Goal: Information Seeking & Learning: Learn about a topic

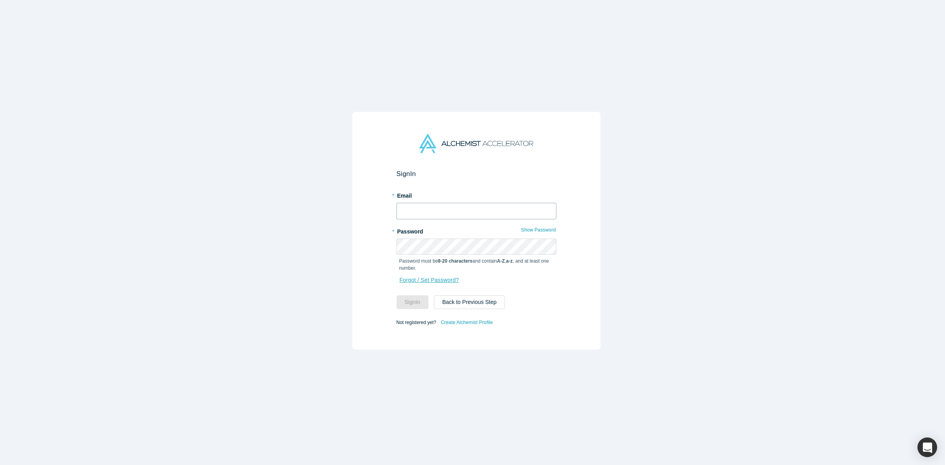
type input "[PERSON_NAME][EMAIL_ADDRESS][DOMAIN_NAME]"
drag, startPoint x: 412, startPoint y: 302, endPoint x: 350, endPoint y: 180, distance: 137.9
click at [413, 302] on button "Sign In" at bounding box center [413, 302] width 32 height 14
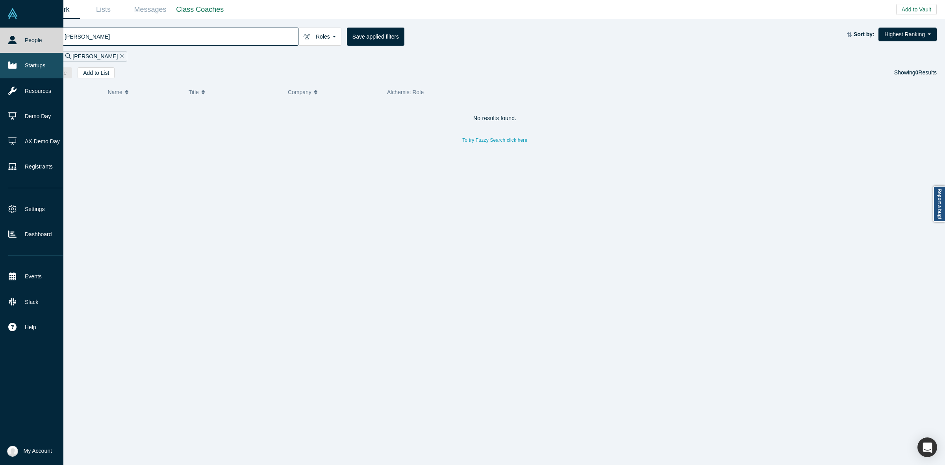
click at [14, 66] on icon at bounding box center [12, 65] width 8 height 7
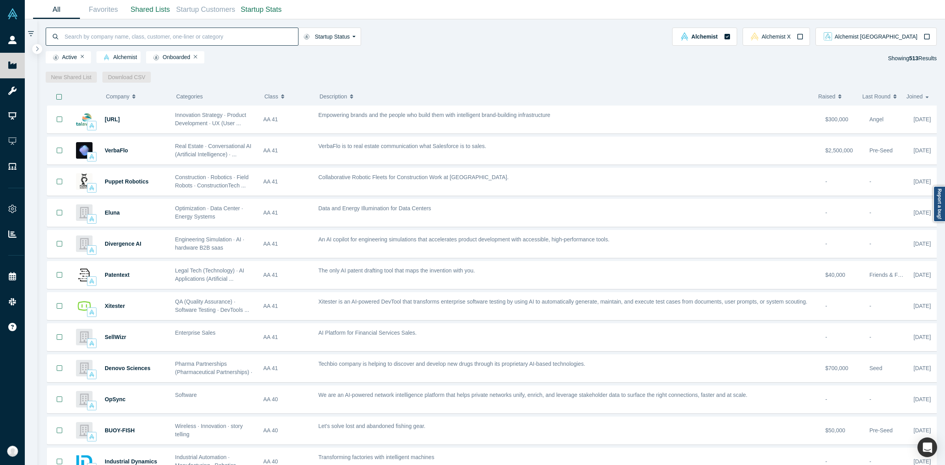
click at [226, 36] on input at bounding box center [181, 36] width 234 height 19
paste input "[PERSON_NAME]"
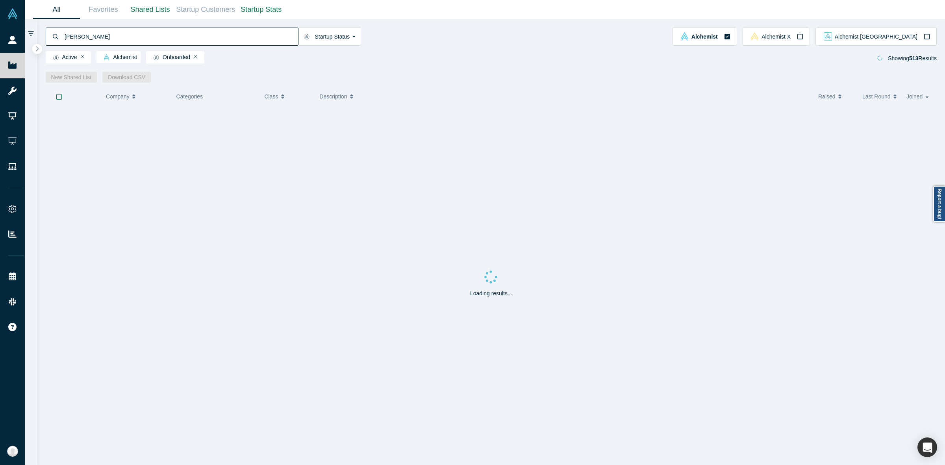
type input "[PERSON_NAME]"
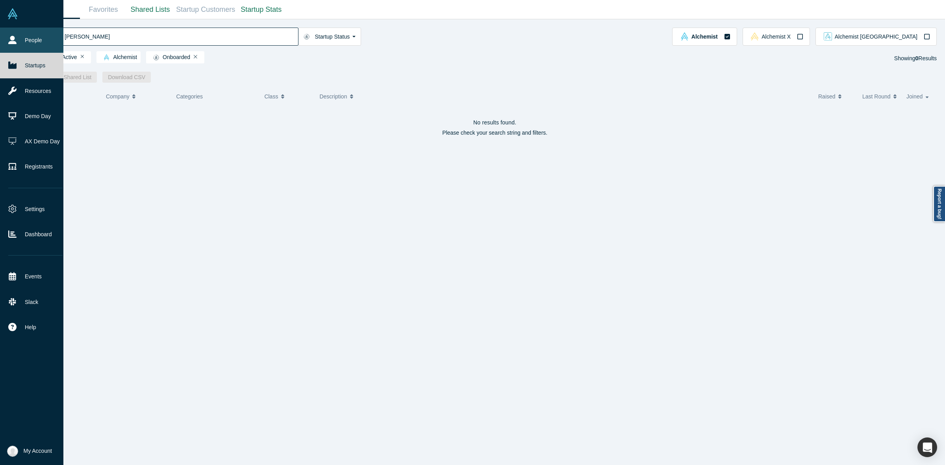
drag, startPoint x: 26, startPoint y: 40, endPoint x: 56, endPoint y: 36, distance: 30.6
click at [26, 40] on link "People" at bounding box center [35, 40] width 71 height 25
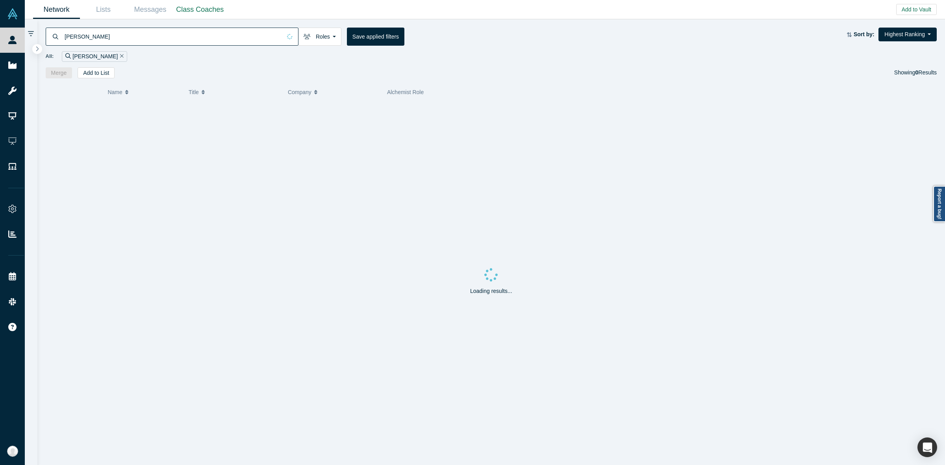
click at [98, 33] on input "[PERSON_NAME]" at bounding box center [173, 36] width 218 height 19
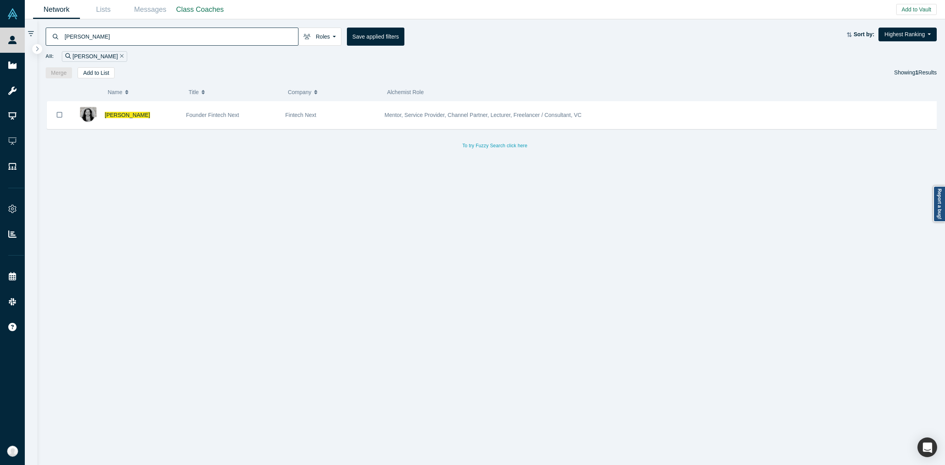
click at [239, 130] on div "[PERSON_NAME] Founder Fintech Next Fintech Next Mentor, Service Provider, Chann…" at bounding box center [495, 126] width 899 height 50
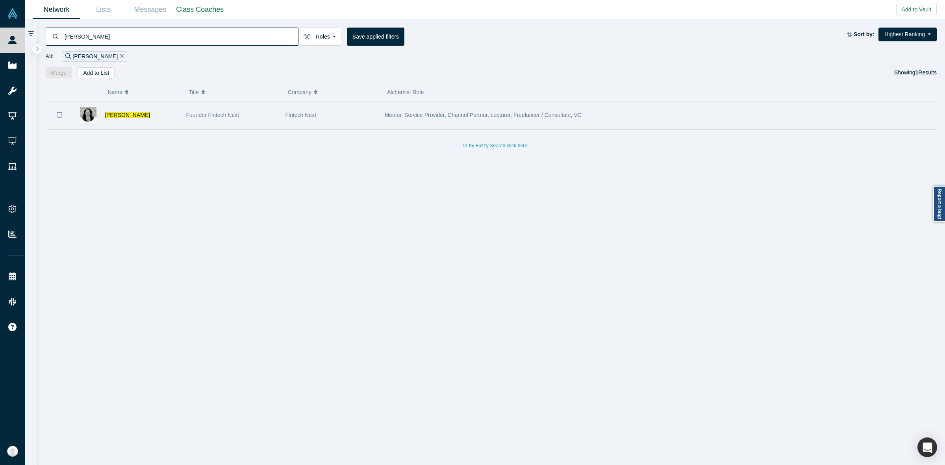
click at [244, 121] on div "Founder Fintech Next" at bounding box center [231, 115] width 91 height 27
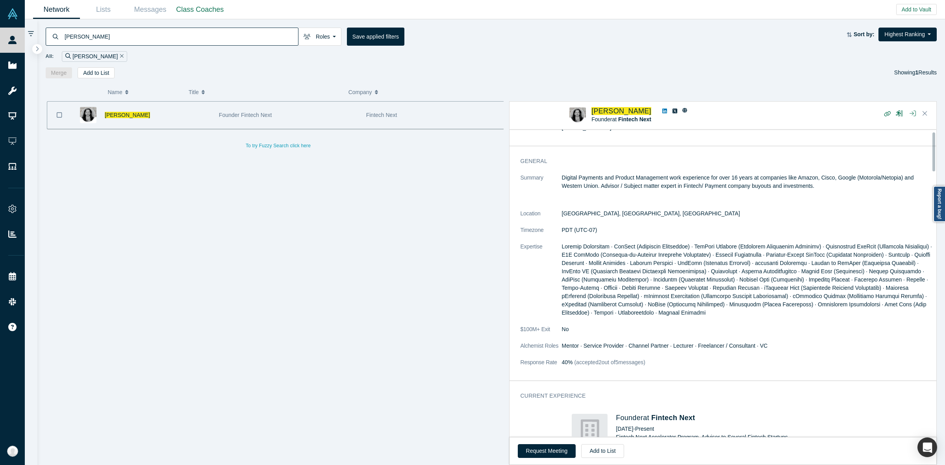
scroll to position [98, 0]
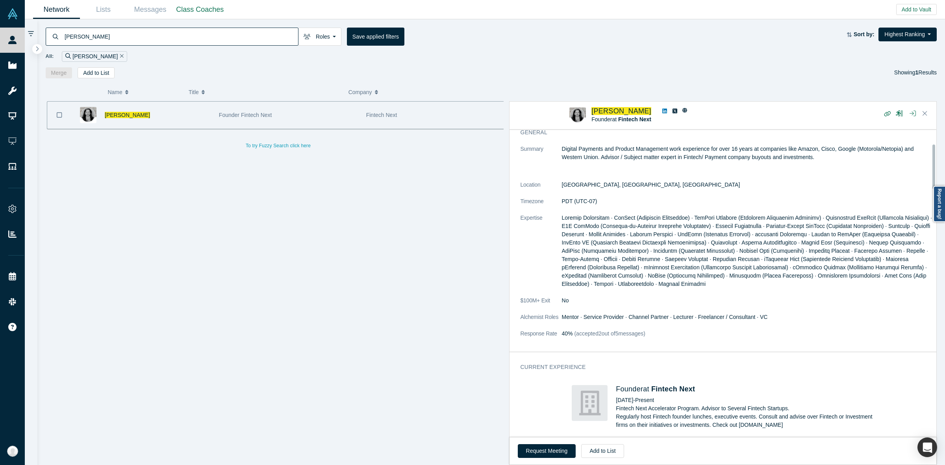
click at [588, 195] on dl "Summary Digital Payments and Product Management work experience for over 16 yea…" at bounding box center [727, 245] width 412 height 201
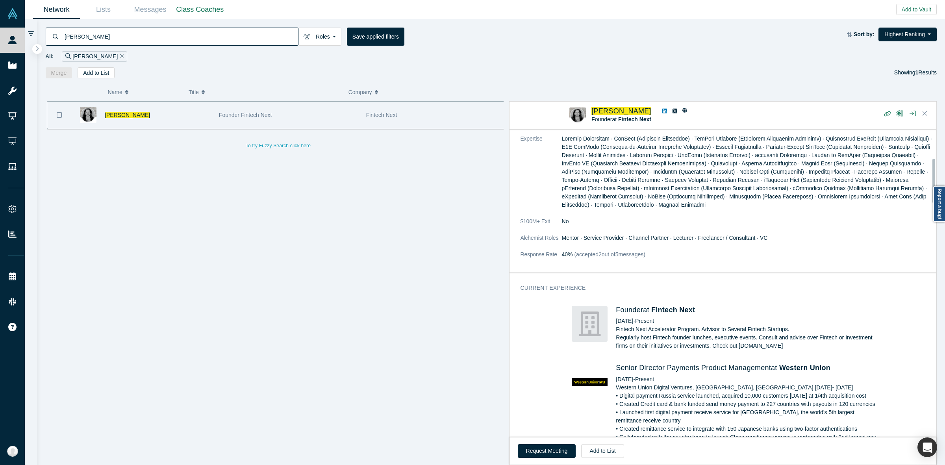
scroll to position [197, 0]
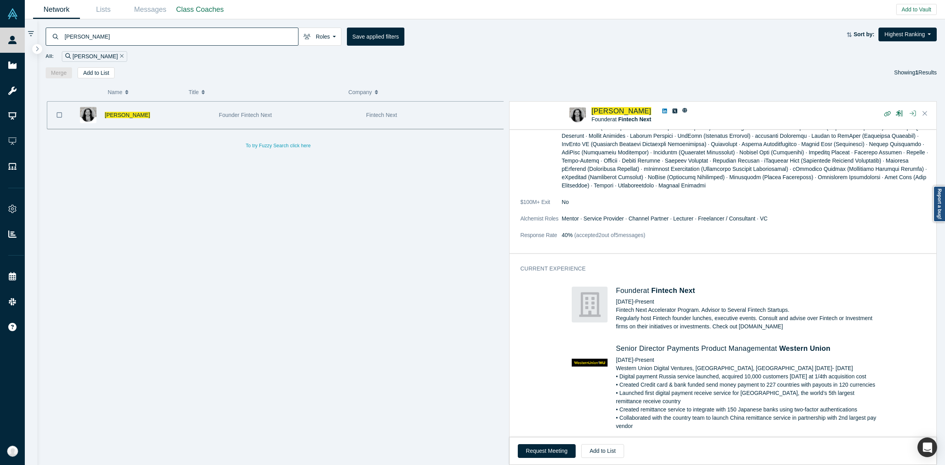
click at [660, 267] on h3 "Current Experience" at bounding box center [721, 269] width 401 height 8
click at [667, 263] on div "Current Experience Founder at Fintech Next [DATE] - Present Fintech Next Accele…" at bounding box center [727, 354] width 434 height 191
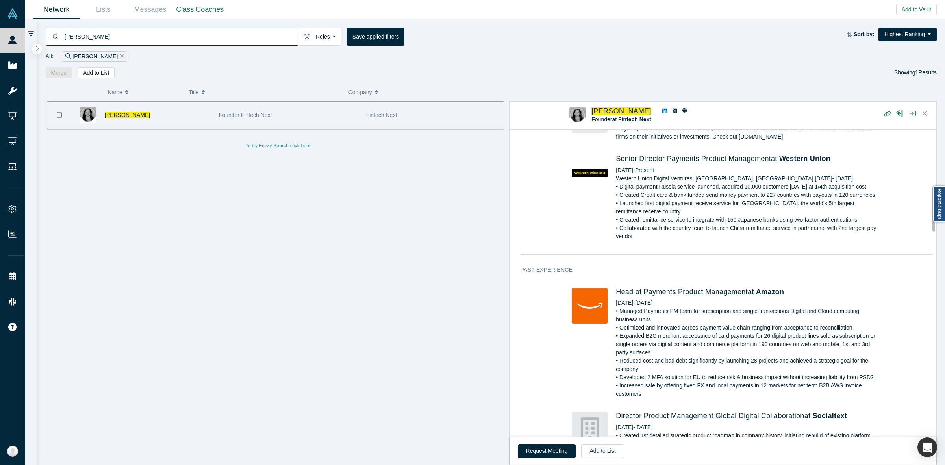
scroll to position [394, 0]
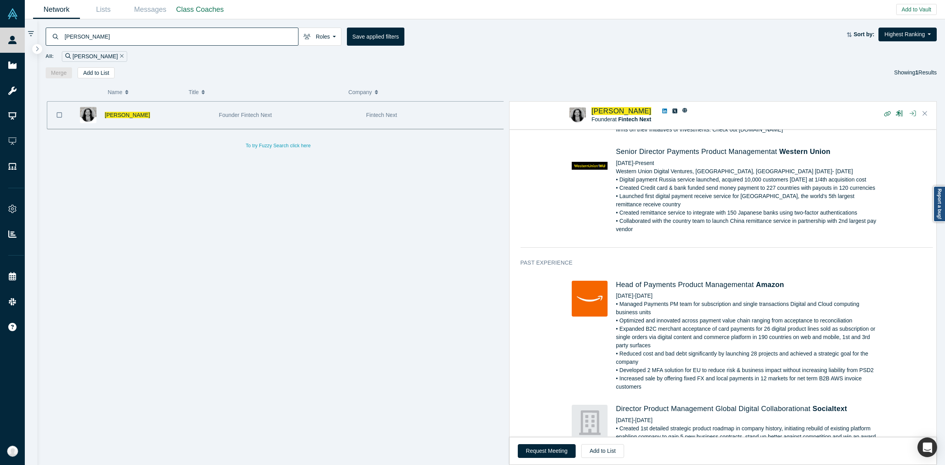
click at [727, 56] on div "All: [PERSON_NAME]" at bounding box center [492, 56] width 892 height 11
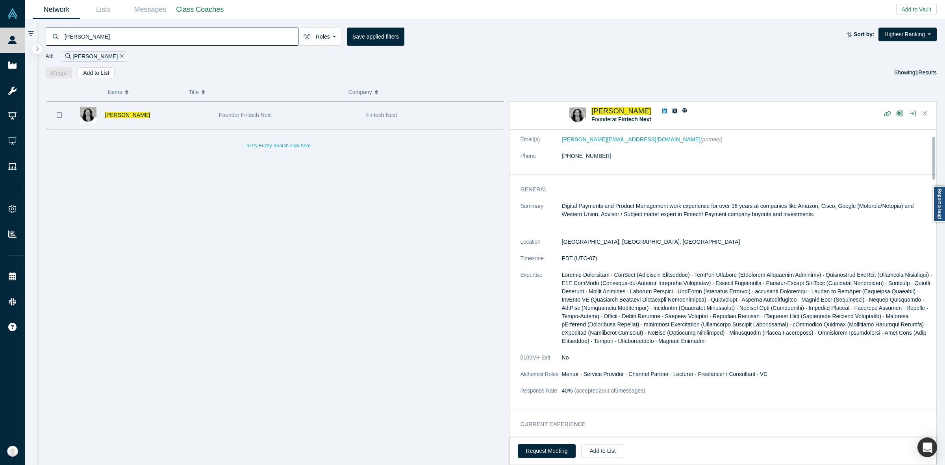
scroll to position [49, 0]
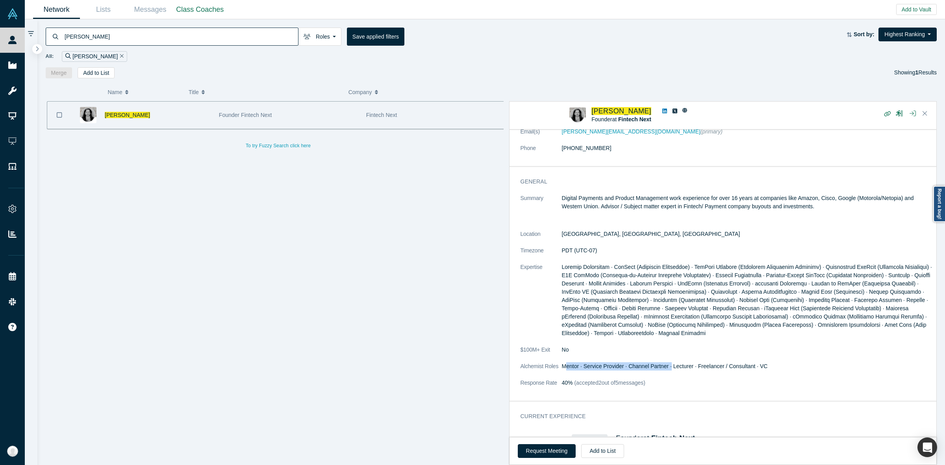
drag, startPoint x: 566, startPoint y: 363, endPoint x: 668, endPoint y: 371, distance: 102.6
click at [668, 371] on dd "Mentor · Service Provider · Channel Partner · Lecturer · Freelancer / Consultan…" at bounding box center [747, 366] width 371 height 8
click at [669, 371] on dd "Mentor · Service Provider · Channel Partner · Lecturer · Freelancer / Consultan…" at bounding box center [747, 366] width 371 height 8
click at [669, 370] on dd "Mentor · Service Provider · Channel Partner · Lecturer · Freelancer / Consultan…" at bounding box center [747, 366] width 371 height 8
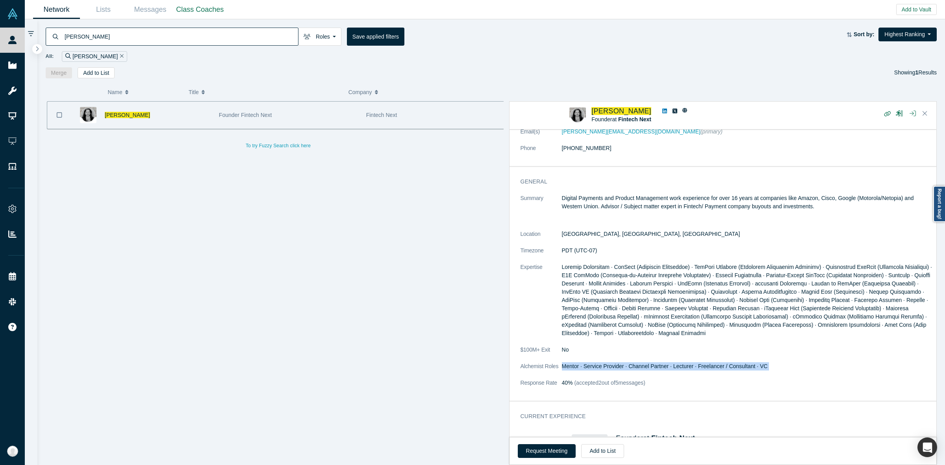
click at [669, 370] on dd "Mentor · Service Provider · Channel Partner · Lecturer · Freelancer / Consultan…" at bounding box center [747, 366] width 371 height 8
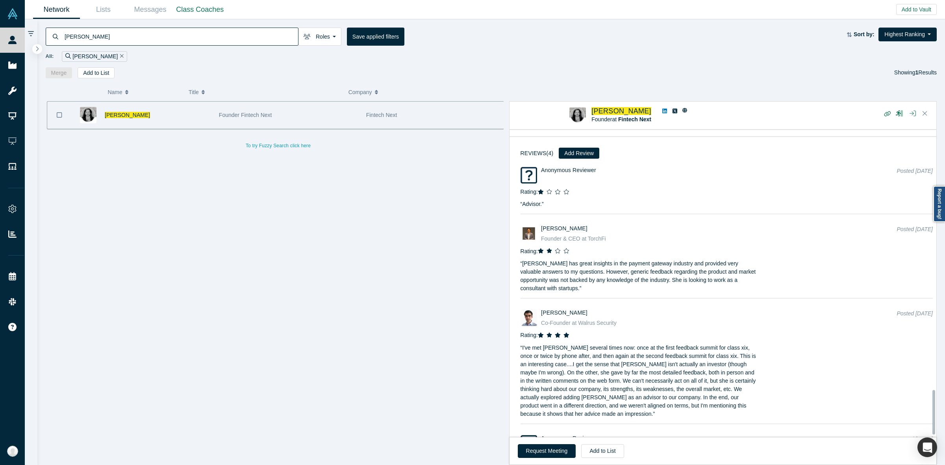
scroll to position [1811, 0]
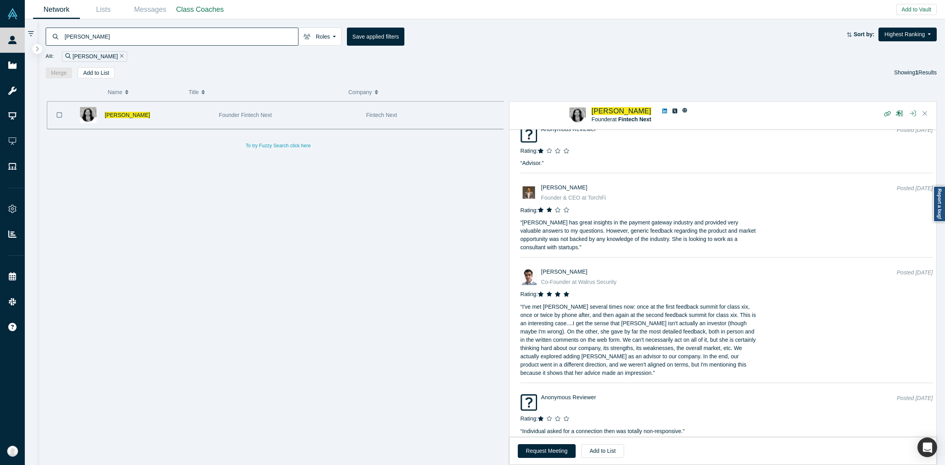
click at [239, 44] on div "[PERSON_NAME] Roles Founders Faculty Mentors Alumni Mentor Angels VCs Corporate…" at bounding box center [491, 48] width 908 height 59
click at [235, 36] on input "[PERSON_NAME]" at bounding box center [181, 36] width 234 height 19
click at [232, 30] on input "[PERSON_NAME]" at bounding box center [181, 36] width 234 height 19
paste input "[PERSON_NAME]"
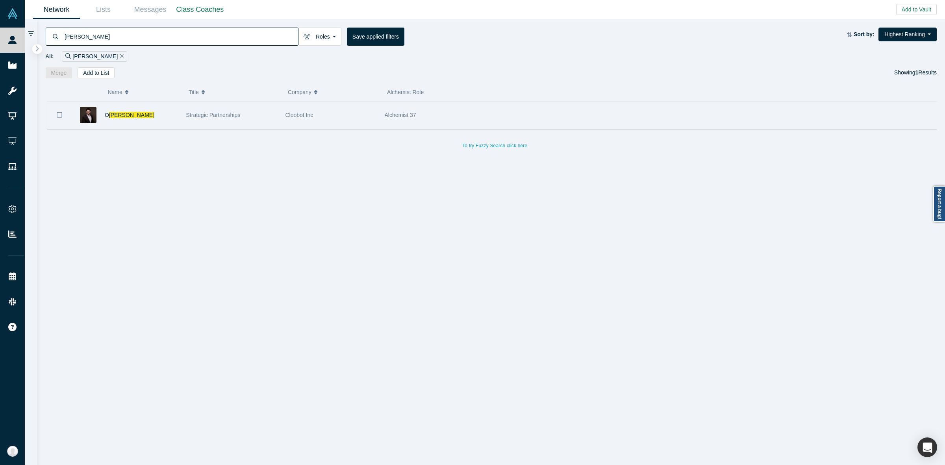
click at [146, 119] on div "O [PERSON_NAME]" at bounding box center [141, 115] width 73 height 27
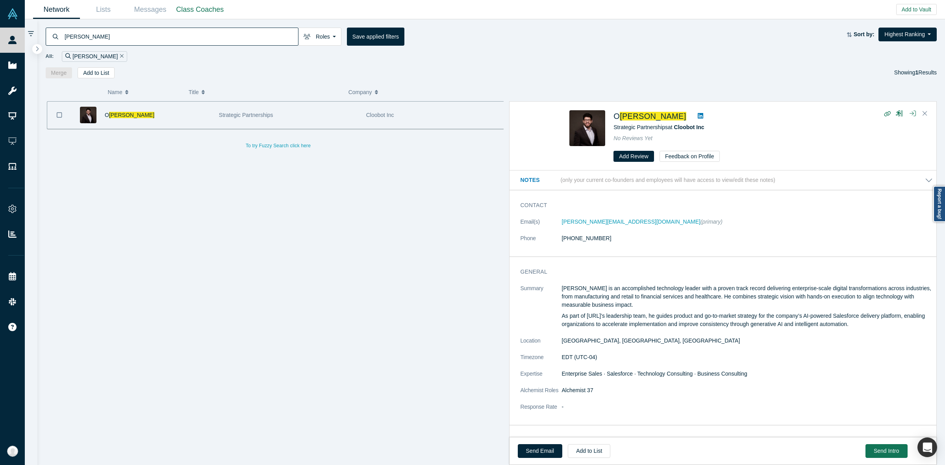
click at [638, 247] on dl "Email(s) [PERSON_NAME][EMAIL_ADDRESS][DOMAIN_NAME] (primary) Phone [PHONE_NUMBE…" at bounding box center [727, 234] width 412 height 33
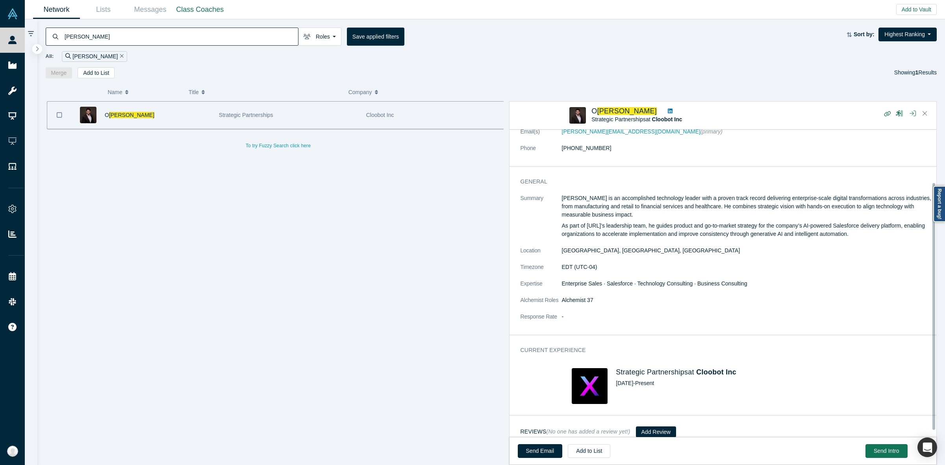
scroll to position [58, 0]
click at [209, 30] on input "[PERSON_NAME]" at bounding box center [181, 36] width 234 height 19
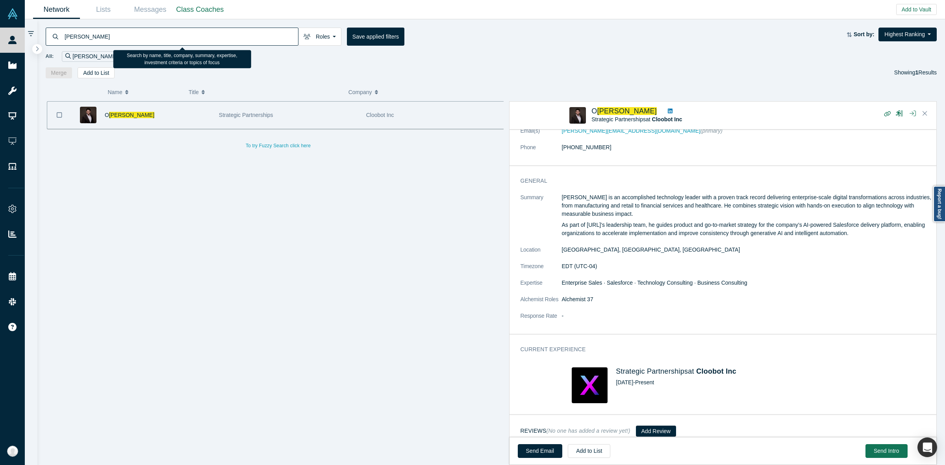
paste input "[PERSON_NAME]"
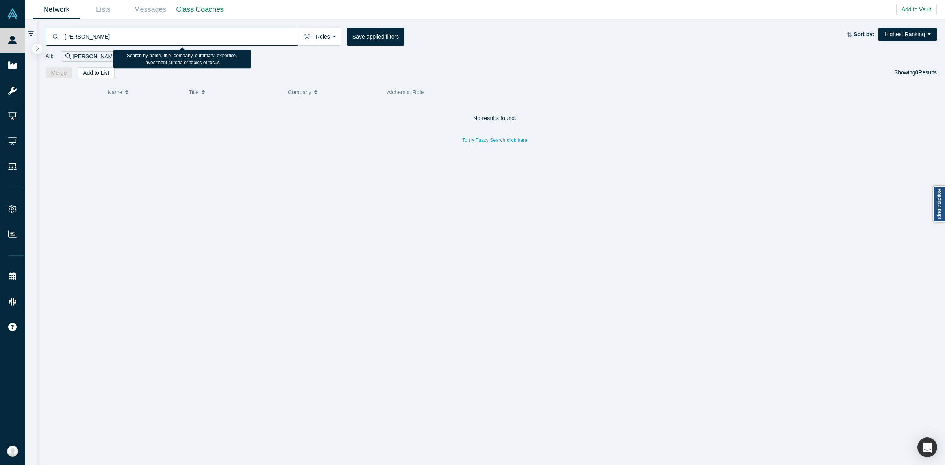
click at [249, 37] on input "[PERSON_NAME]" at bounding box center [181, 36] width 234 height 19
paste input "[PERSON_NAME]"
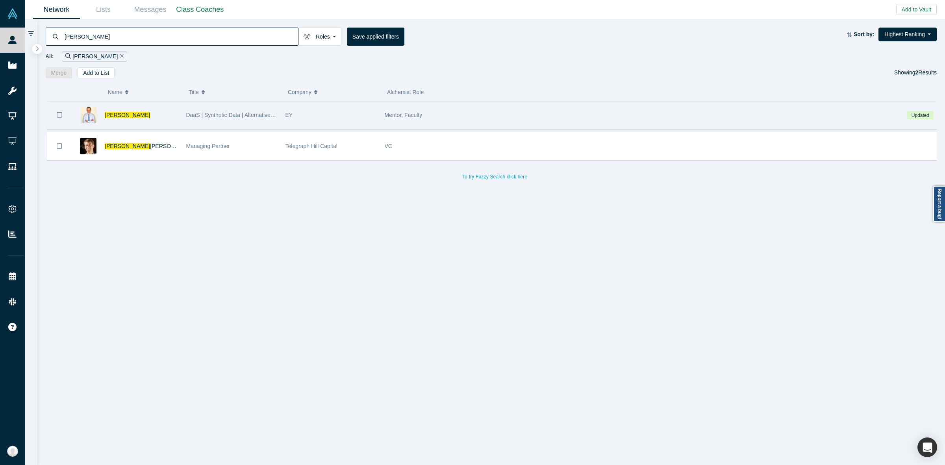
click at [351, 118] on div "EY" at bounding box center [331, 115] width 91 height 27
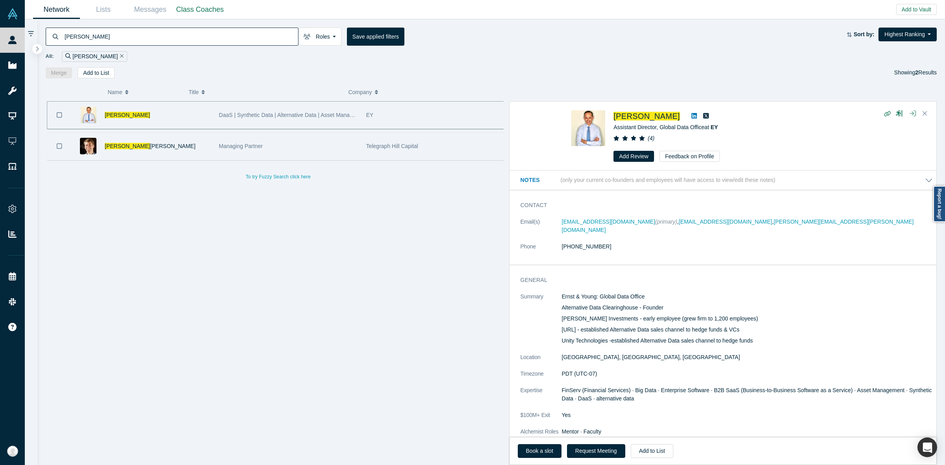
click at [191, 154] on div "[PERSON_NAME] [PERSON_NAME]" at bounding box center [158, 146] width 106 height 27
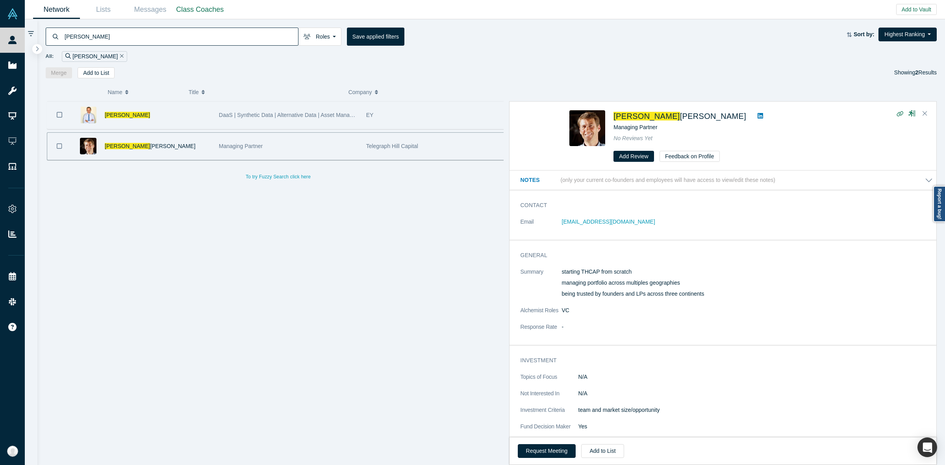
click at [199, 123] on div "[PERSON_NAME]" at bounding box center [158, 115] width 106 height 27
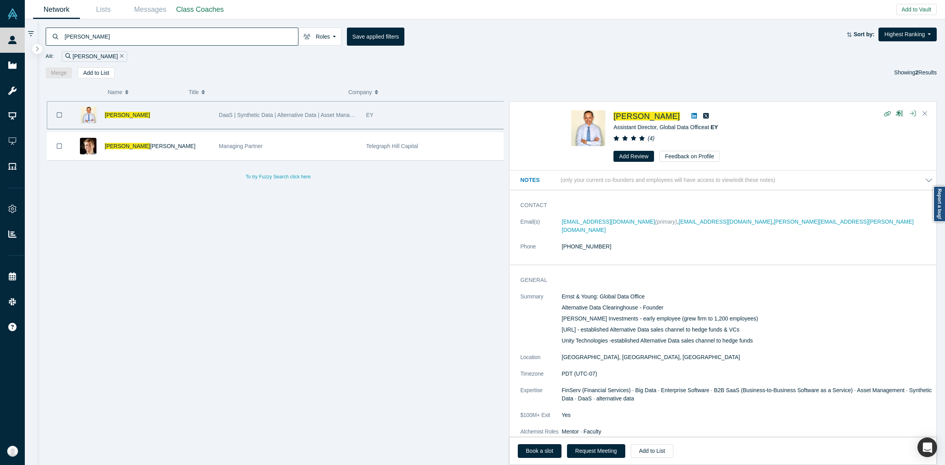
scroll to position [98, 0]
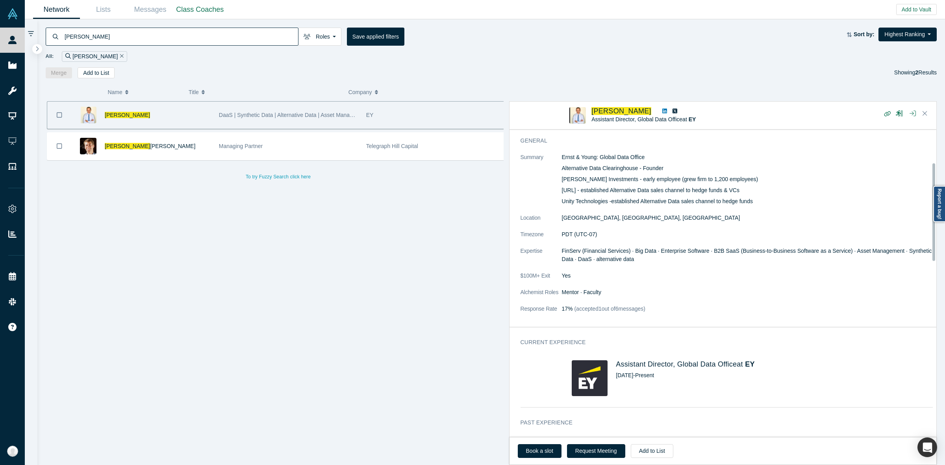
click at [552, 278] on dt "$100M+ Exit" at bounding box center [541, 280] width 41 height 17
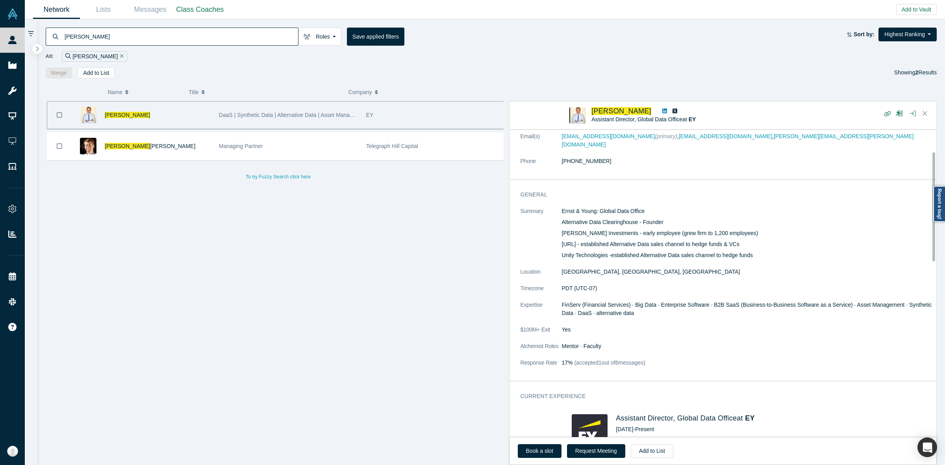
scroll to position [62, 0]
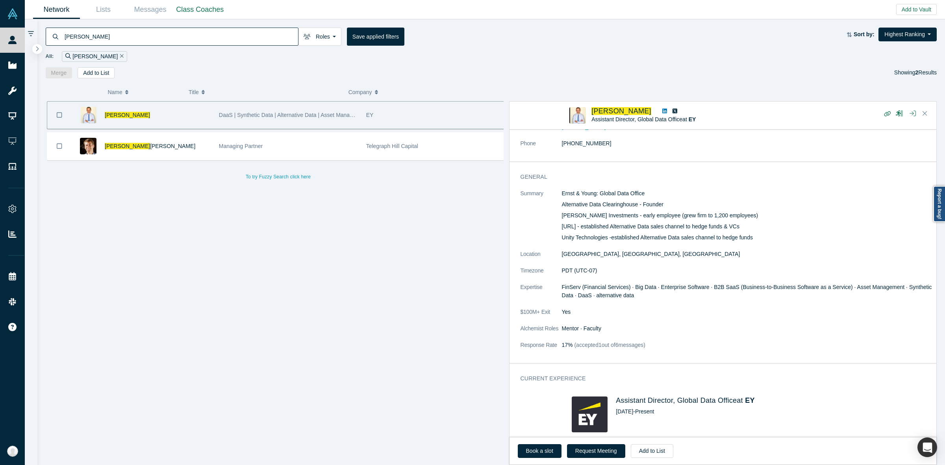
click at [99, 42] on input "[PERSON_NAME]" at bounding box center [181, 36] width 234 height 19
paste input "[PERSON_NAME]"
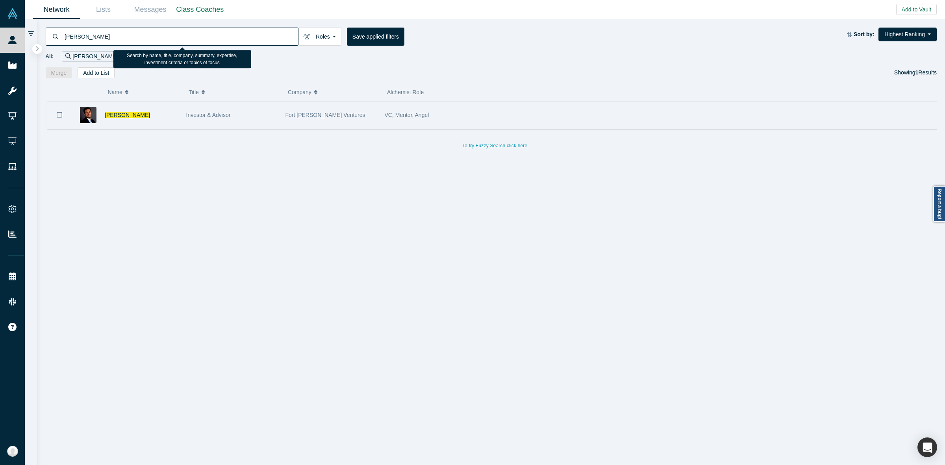
click at [246, 119] on div "Investor & Advisor" at bounding box center [231, 115] width 91 height 27
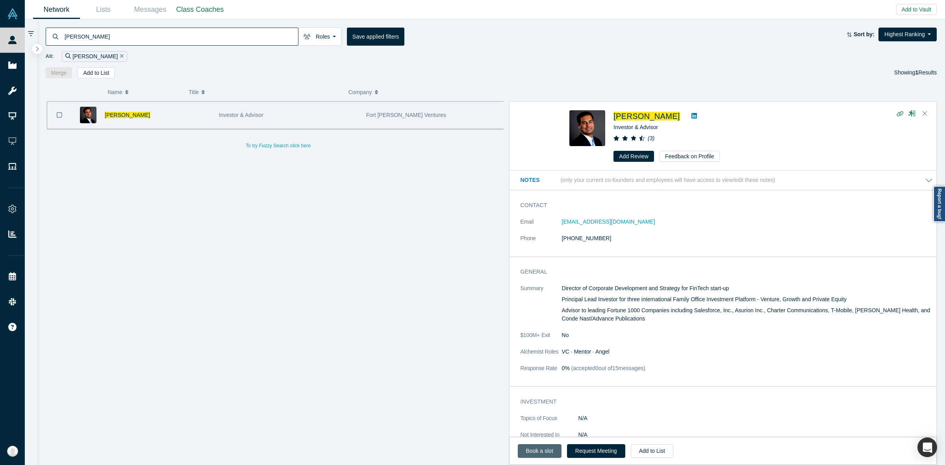
click at [543, 446] on link "Book a slot" at bounding box center [540, 451] width 44 height 14
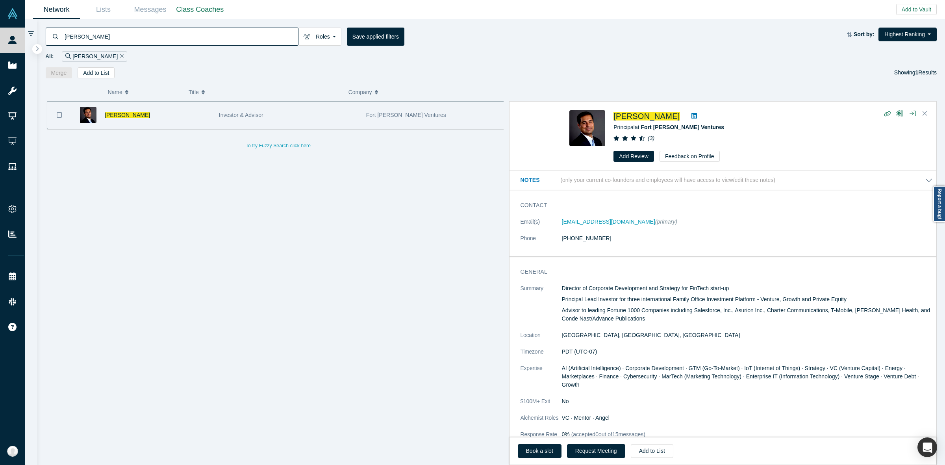
click at [237, 33] on input "[PERSON_NAME]" at bounding box center [181, 36] width 234 height 19
click at [172, 112] on div "[PERSON_NAME]" at bounding box center [158, 115] width 106 height 27
click at [154, 46] on div "All: [PERSON_NAME]" at bounding box center [492, 54] width 892 height 16
click at [154, 40] on input "[PERSON_NAME]" at bounding box center [181, 36] width 234 height 19
paste input "Hina"
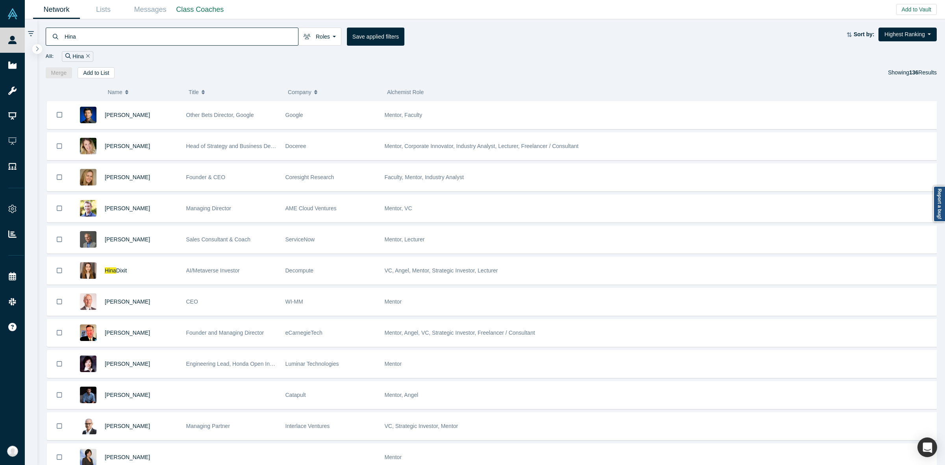
paste input "Dixit"
type input "[PERSON_NAME]"
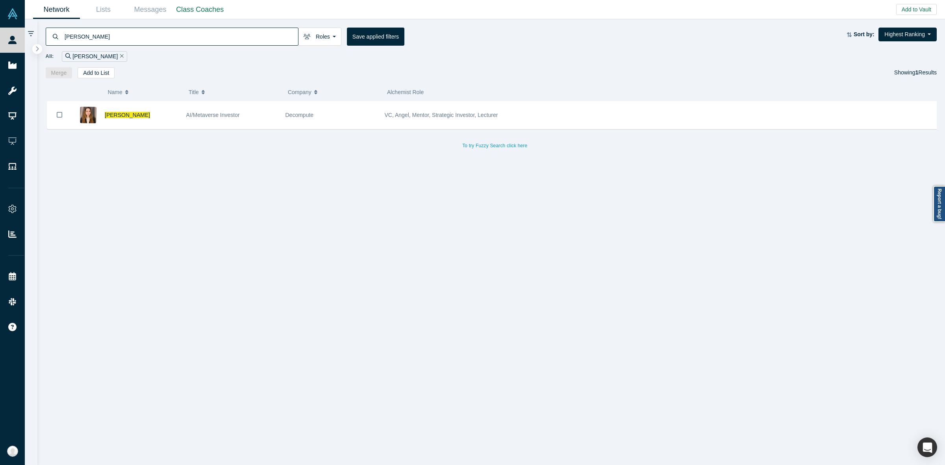
click at [204, 130] on div "[PERSON_NAME] AI/Metaverse Investor Decompute VC, Angel, Mentor, Strategic Inve…" at bounding box center [495, 126] width 899 height 50
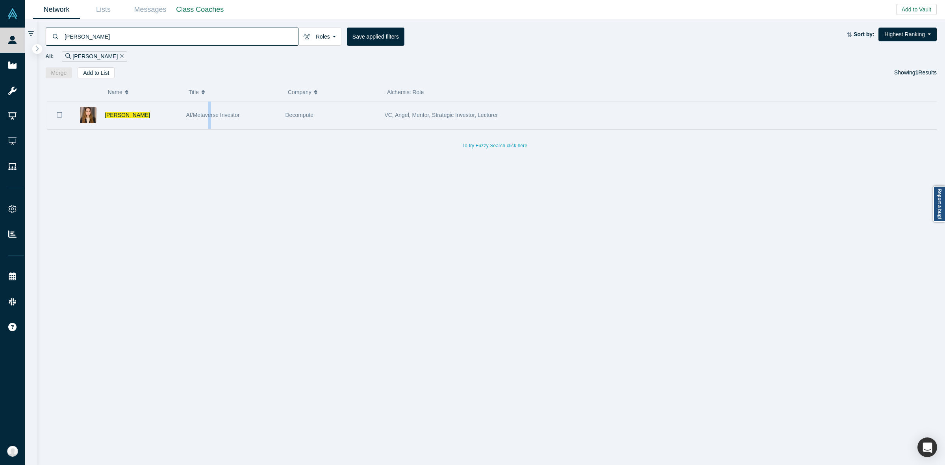
click at [210, 122] on div "AI/Metaverse Investor" at bounding box center [231, 115] width 91 height 27
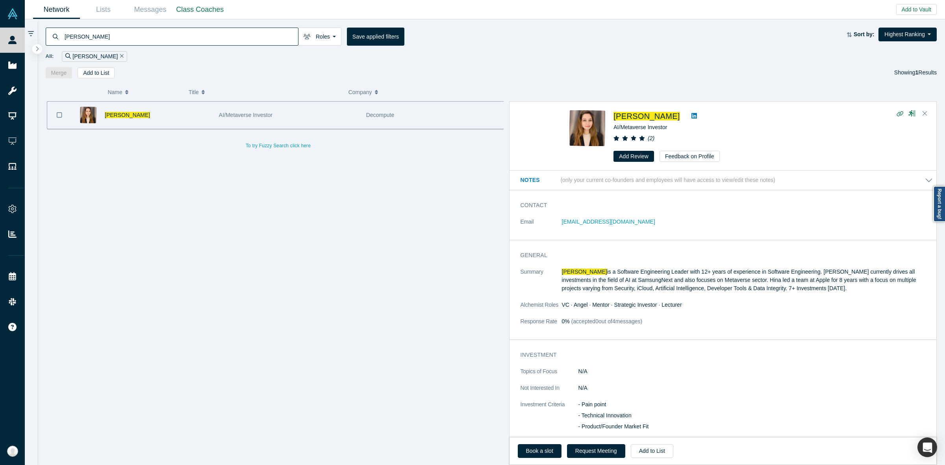
click at [642, 288] on p "[PERSON_NAME] is a Software Engineering Leader with 12+ years of experience in …" at bounding box center [747, 280] width 371 height 25
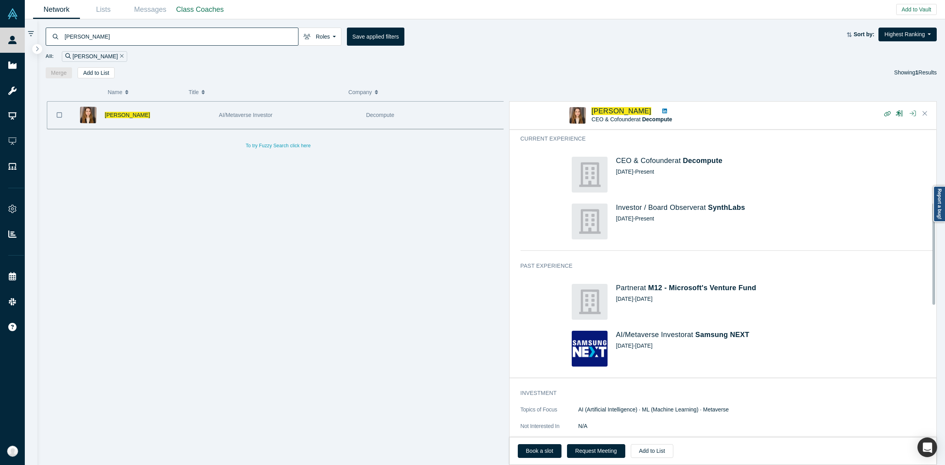
scroll to position [226, 0]
click at [524, 339] on div "Past Experience Partner at M12 - Microsoft's Venture Fund [DATE] - [DATE] AI/Me…" at bounding box center [727, 316] width 434 height 121
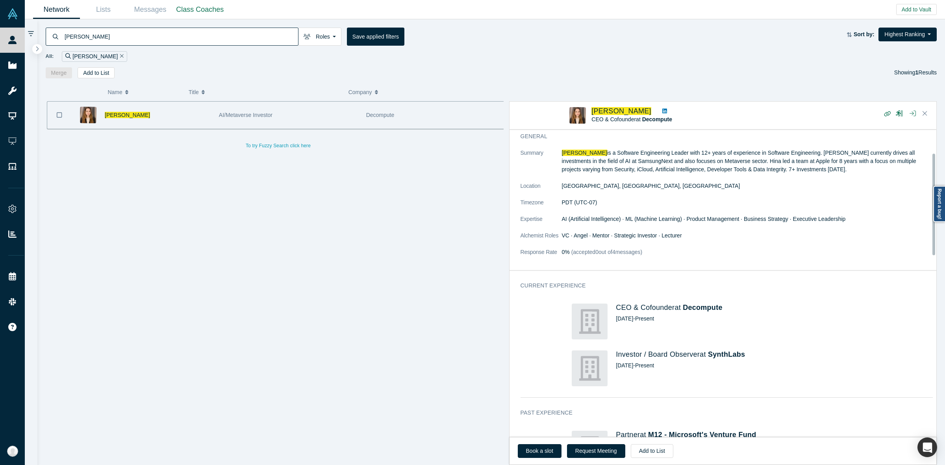
scroll to position [0, 0]
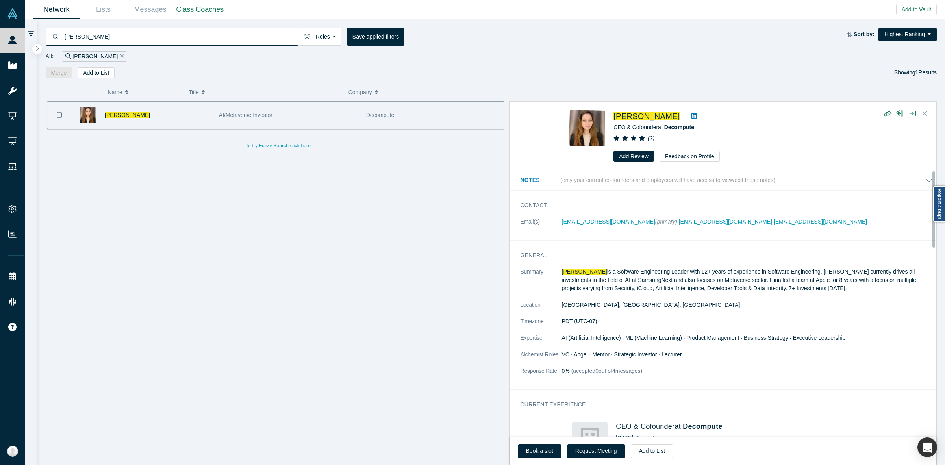
click at [544, 294] on dt "Summary" at bounding box center [541, 284] width 41 height 33
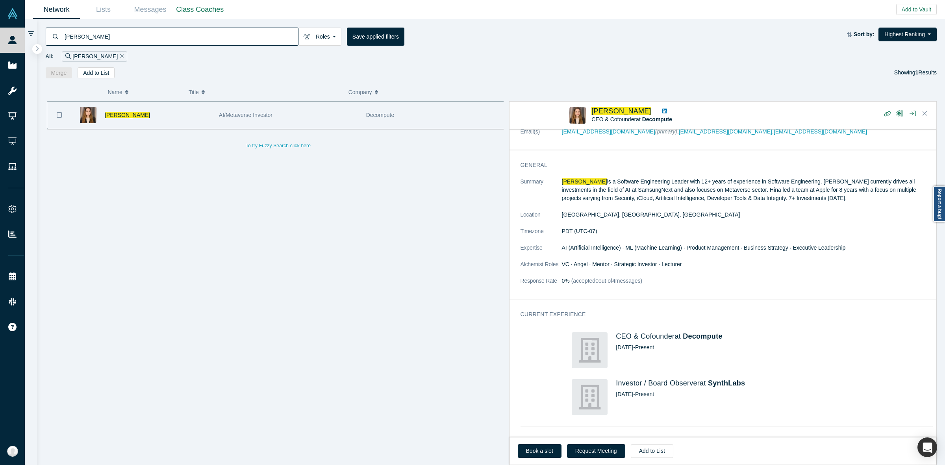
click at [537, 269] on dt "Alchemist Roles" at bounding box center [541, 268] width 41 height 17
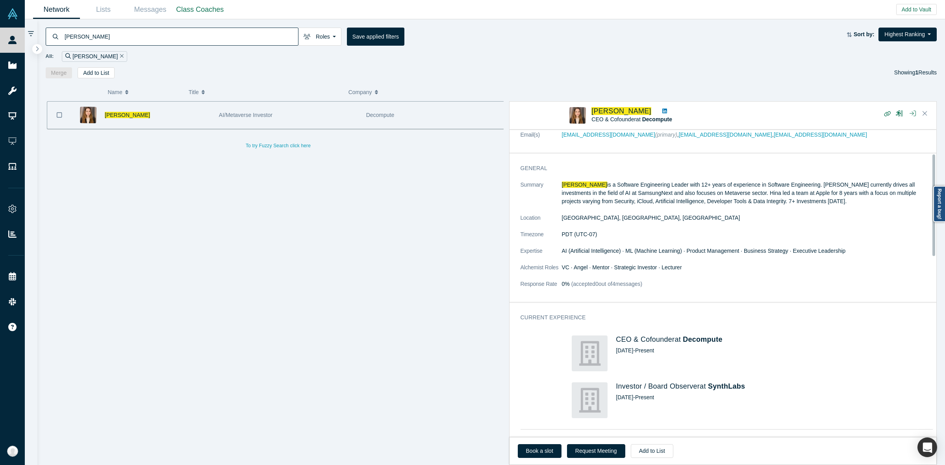
scroll to position [0, 0]
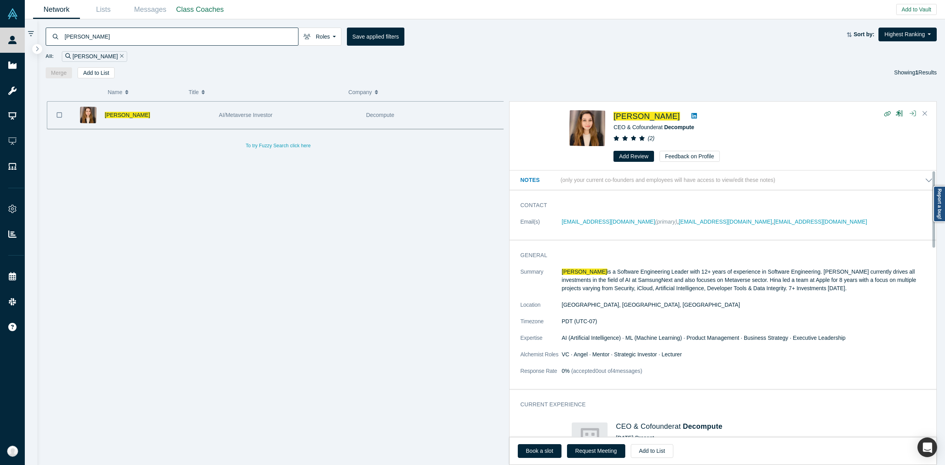
click at [538, 274] on dt "Summary" at bounding box center [541, 284] width 41 height 33
click at [587, 278] on p "[PERSON_NAME] is a Software Engineering Leader with 12+ years of experience in …" at bounding box center [747, 280] width 371 height 25
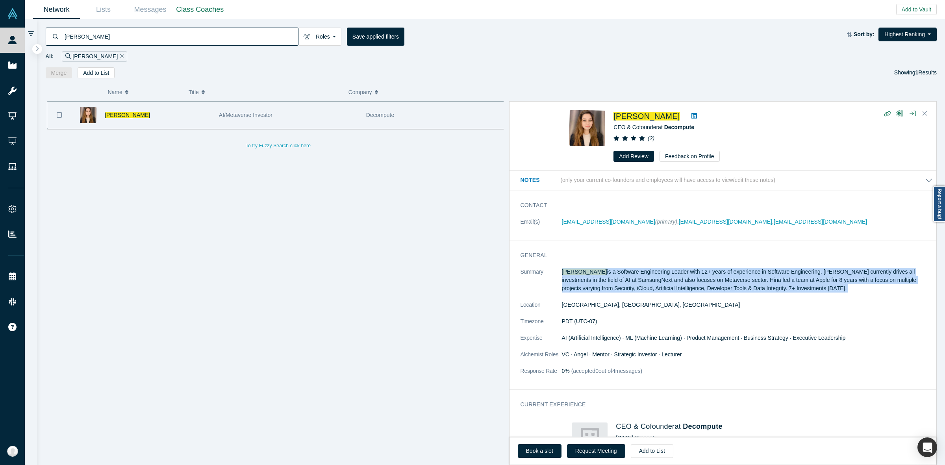
click at [587, 278] on p "[PERSON_NAME] is a Software Engineering Leader with 12+ years of experience in …" at bounding box center [747, 280] width 371 height 25
click at [587, 277] on p "[PERSON_NAME] is a Software Engineering Leader with 12+ years of experience in …" at bounding box center [747, 280] width 371 height 25
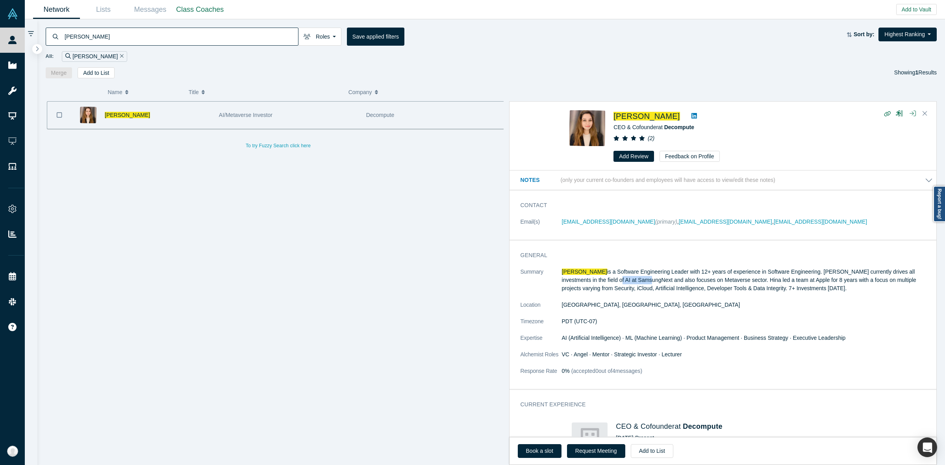
click at [587, 277] on p "[PERSON_NAME] is a Software Engineering Leader with 12+ years of experience in …" at bounding box center [747, 280] width 371 height 25
click at [587, 274] on p "[PERSON_NAME] is a Software Engineering Leader with 12+ years of experience in …" at bounding box center [747, 280] width 371 height 25
click at [944, 79] on div "( 0 ) Name Title Company Alchemist Role [PERSON_NAME] AI/Metaverse Investor Dec…" at bounding box center [491, 271] width 908 height 387
click at [567, 294] on dl "Summary [PERSON_NAME] is a Software Engineering Leader with 12+ years of experi…" at bounding box center [727, 326] width 412 height 116
click at [572, 290] on p "[PERSON_NAME] is a Software Engineering Leader with 12+ years of experience in …" at bounding box center [747, 280] width 371 height 25
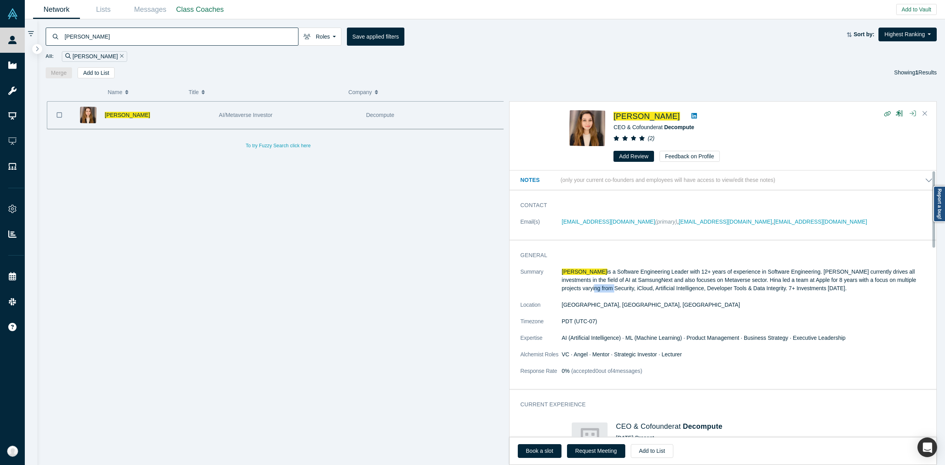
click at [572, 290] on p "[PERSON_NAME] is a Software Engineering Leader with 12+ years of experience in …" at bounding box center [747, 280] width 371 height 25
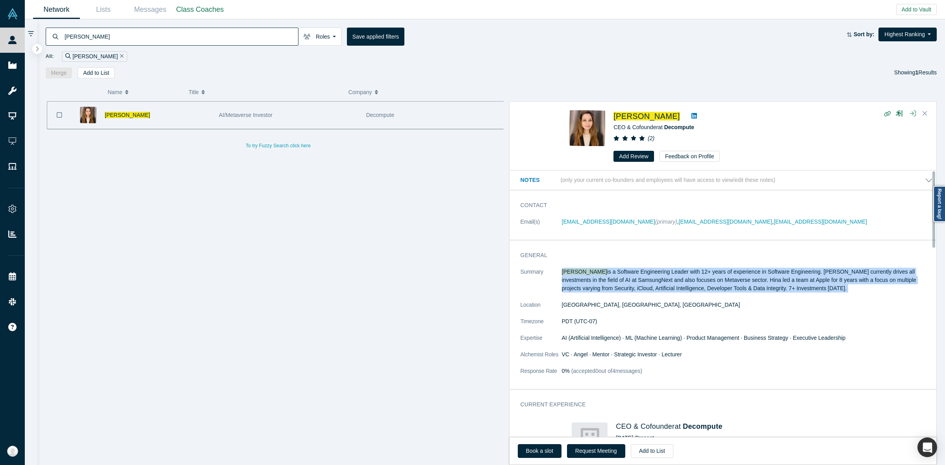
click at [572, 290] on p "[PERSON_NAME] is a Software Engineering Leader with 12+ years of experience in …" at bounding box center [747, 280] width 371 height 25
click at [574, 283] on p "[PERSON_NAME] is a Software Engineering Leader with 12+ years of experience in …" at bounding box center [747, 280] width 371 height 25
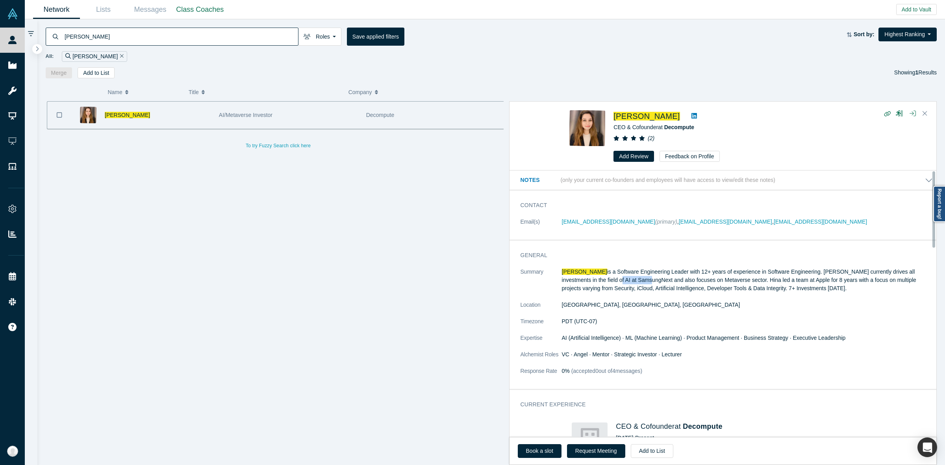
click at [574, 283] on p "[PERSON_NAME] is a Software Engineering Leader with 12+ years of experience in …" at bounding box center [747, 280] width 371 height 25
click at [564, 281] on p "[PERSON_NAME] is a Software Engineering Leader with 12+ years of experience in …" at bounding box center [747, 280] width 371 height 25
click at [539, 294] on dt "Summary" at bounding box center [541, 284] width 41 height 33
click at [586, 286] on p "[PERSON_NAME] is a Software Engineering Leader with 12+ years of experience in …" at bounding box center [747, 280] width 371 height 25
click at [588, 283] on p "[PERSON_NAME] is a Software Engineering Leader with 12+ years of experience in …" at bounding box center [747, 280] width 371 height 25
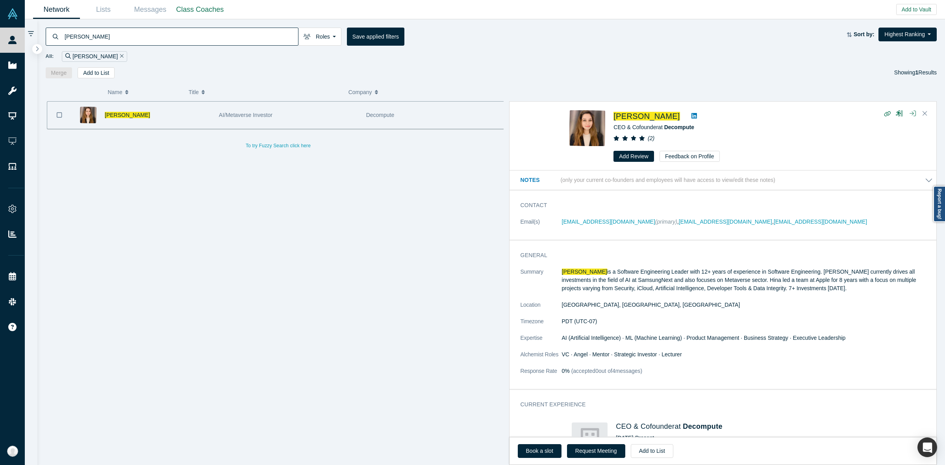
click at [584, 286] on p "[PERSON_NAME] is a Software Engineering Leader with 12+ years of experience in …" at bounding box center [747, 280] width 371 height 25
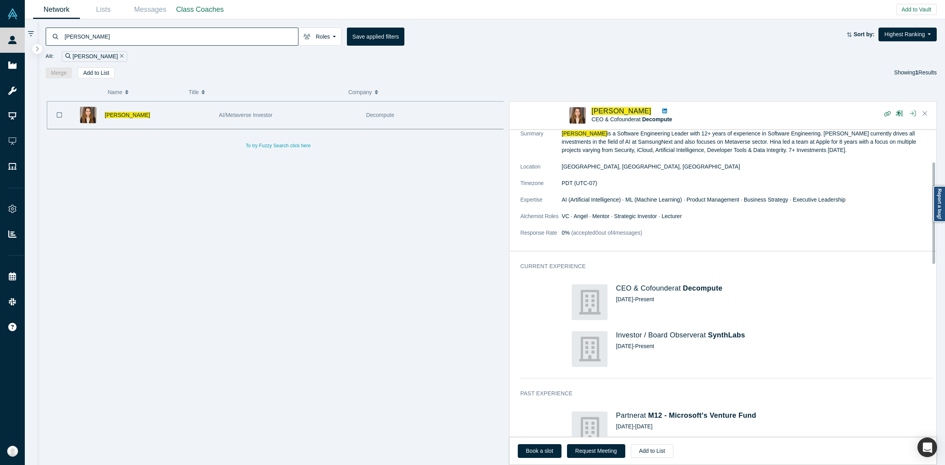
scroll to position [98, 0]
click at [590, 290] on img at bounding box center [590, 301] width 36 height 36
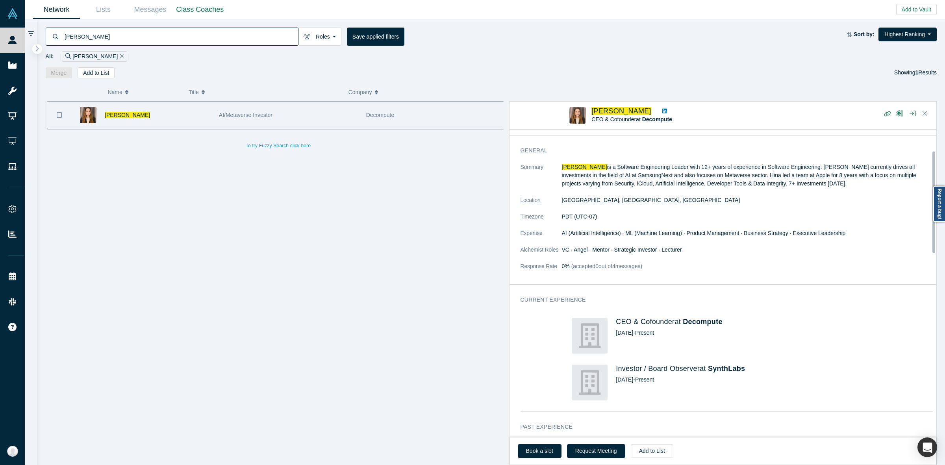
scroll to position [49, 0]
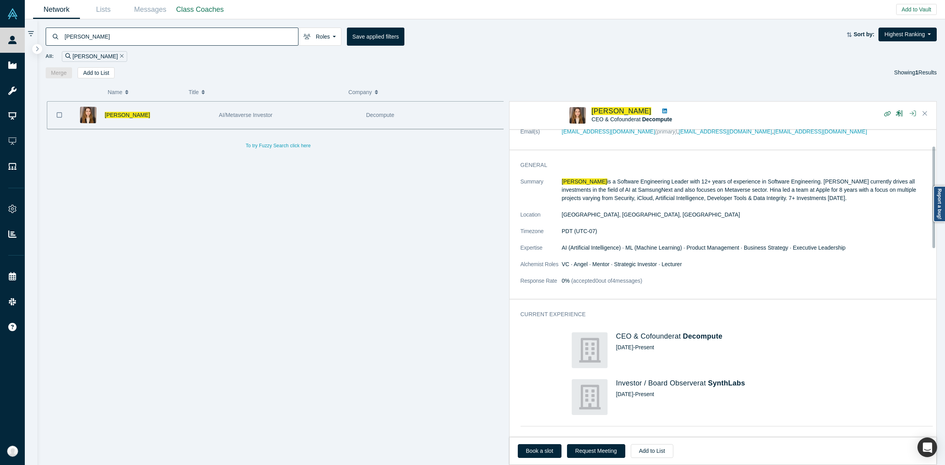
click at [579, 278] on span "(accepted 0 out of 4 messages)" at bounding box center [606, 281] width 72 height 6
click at [581, 272] on dl "Summary [PERSON_NAME] is a Software Engineering Leader with 12+ years of experi…" at bounding box center [727, 236] width 412 height 116
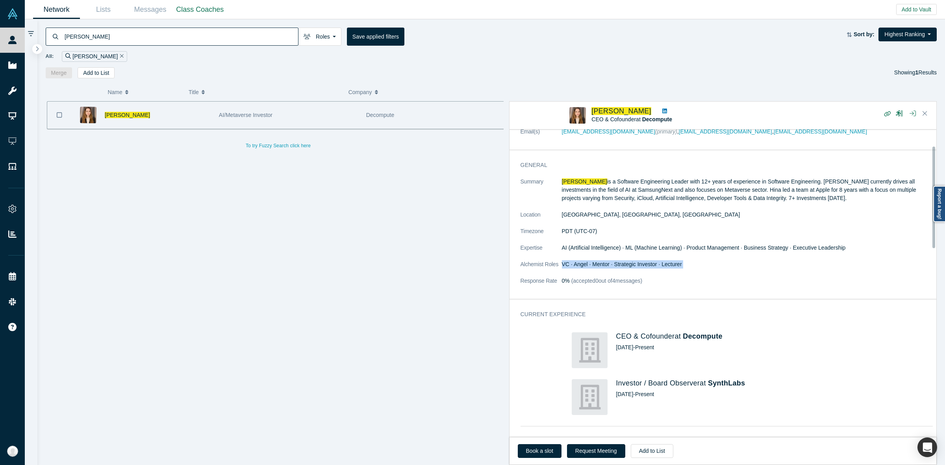
click at [581, 272] on dl "Summary [PERSON_NAME] is a Software Engineering Leader with 12+ years of experi…" at bounding box center [727, 236] width 412 height 116
click at [578, 213] on dd "[GEOGRAPHIC_DATA], [GEOGRAPHIC_DATA], [GEOGRAPHIC_DATA]" at bounding box center [747, 215] width 371 height 8
click at [577, 191] on p "[PERSON_NAME] is a Software Engineering Leader with 12+ years of experience in …" at bounding box center [747, 190] width 371 height 25
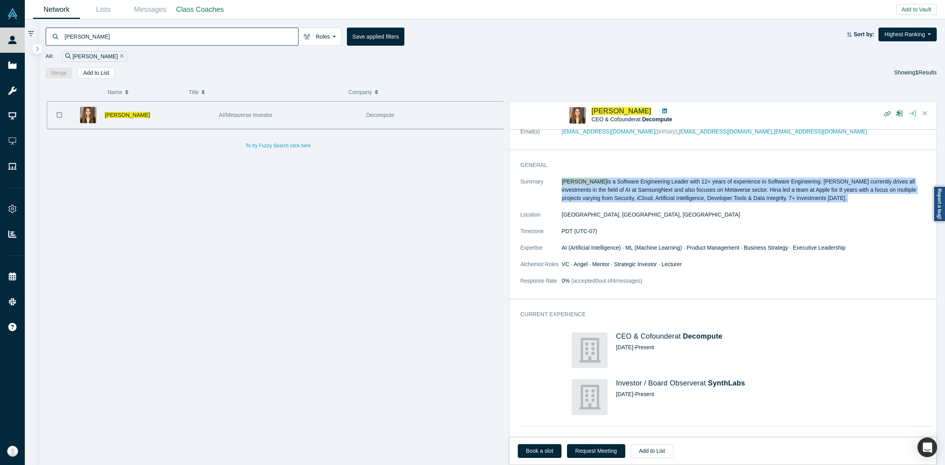
click at [577, 191] on p "[PERSON_NAME] is a Software Engineering Leader with 12+ years of experience in …" at bounding box center [747, 190] width 371 height 25
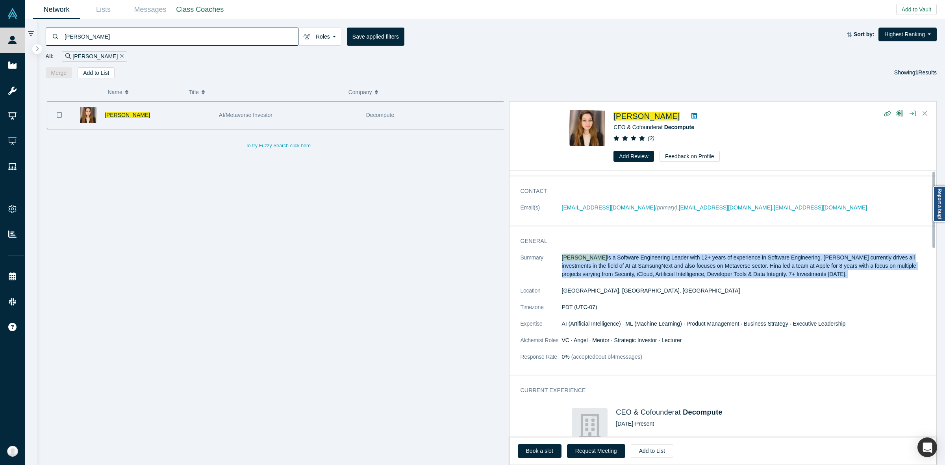
scroll to position [0, 0]
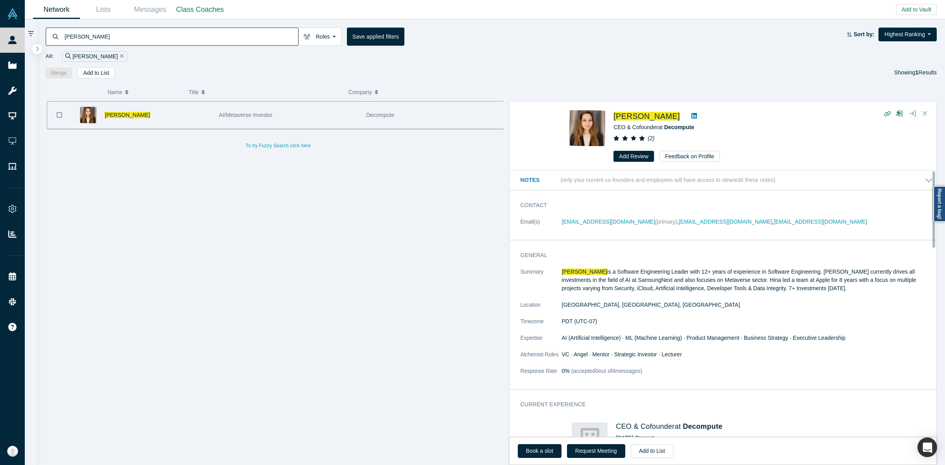
click at [558, 274] on dt "Summary" at bounding box center [541, 284] width 41 height 33
click at [538, 268] on dt "Summary" at bounding box center [541, 284] width 41 height 33
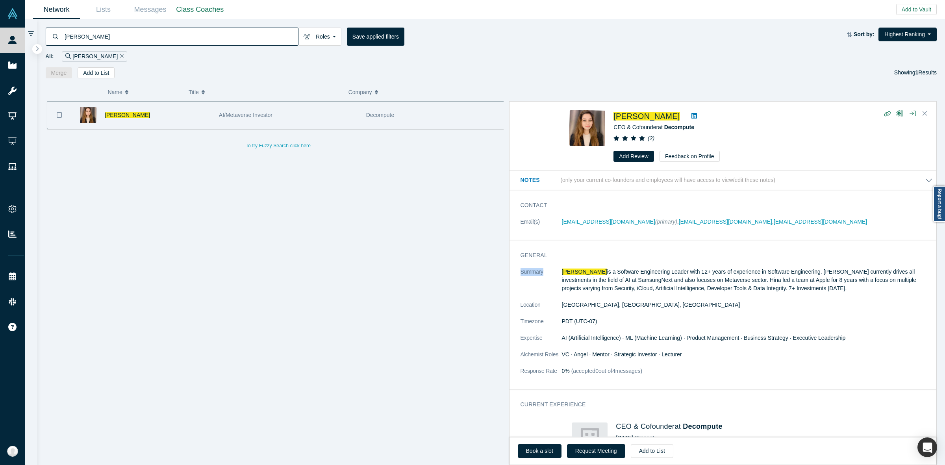
click at [538, 268] on dt "Summary" at bounding box center [541, 284] width 41 height 33
click at [594, 278] on p "[PERSON_NAME] is a Software Engineering Leader with 12+ years of experience in …" at bounding box center [747, 280] width 371 height 25
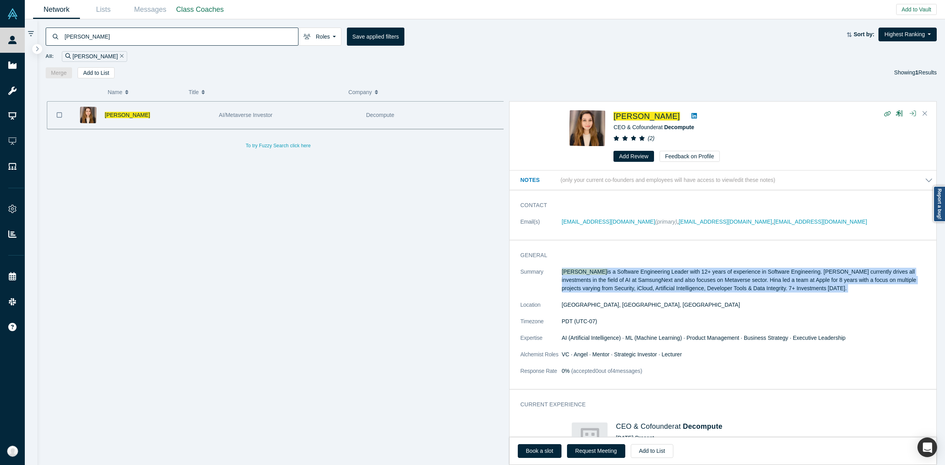
click at [594, 278] on p "[PERSON_NAME] is a Software Engineering Leader with 12+ years of experience in …" at bounding box center [747, 280] width 371 height 25
click at [580, 273] on span "[PERSON_NAME]" at bounding box center [584, 272] width 45 height 6
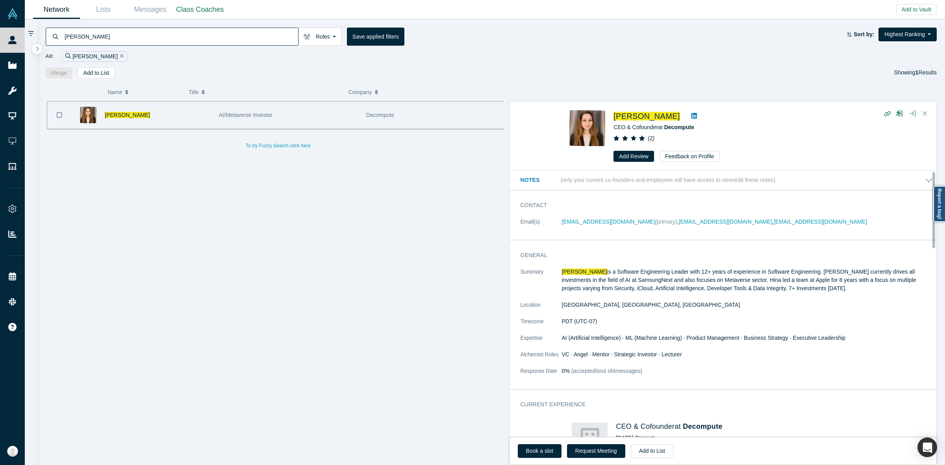
scroll to position [148, 0]
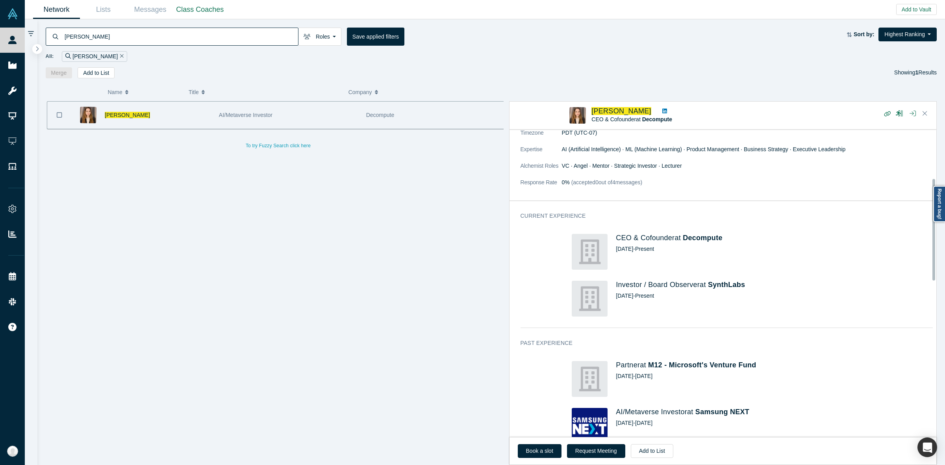
click at [554, 280] on div "Current Experience CEO & Cofounder at Decompute [DATE] - Present Investor / Boa…" at bounding box center [727, 269] width 434 height 127
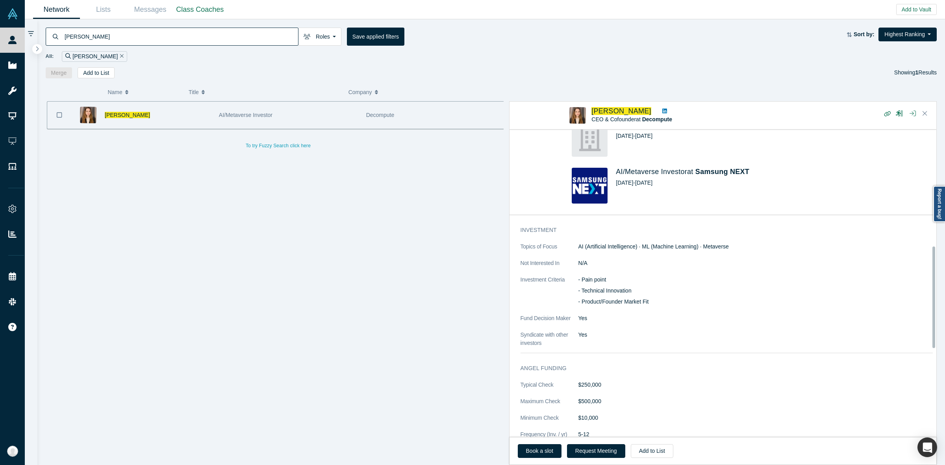
scroll to position [394, 0]
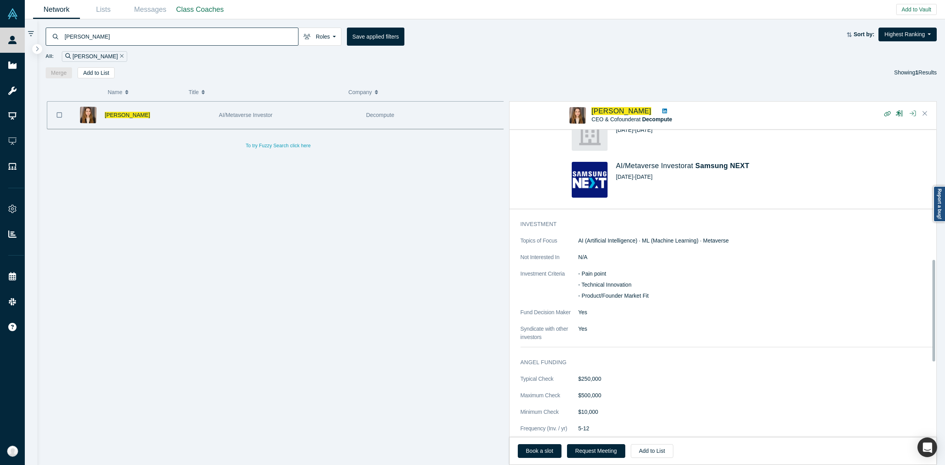
click at [542, 286] on dt "Investment Criteria" at bounding box center [550, 289] width 58 height 39
click at [540, 274] on dt "Investment Criteria" at bounding box center [550, 289] width 58 height 39
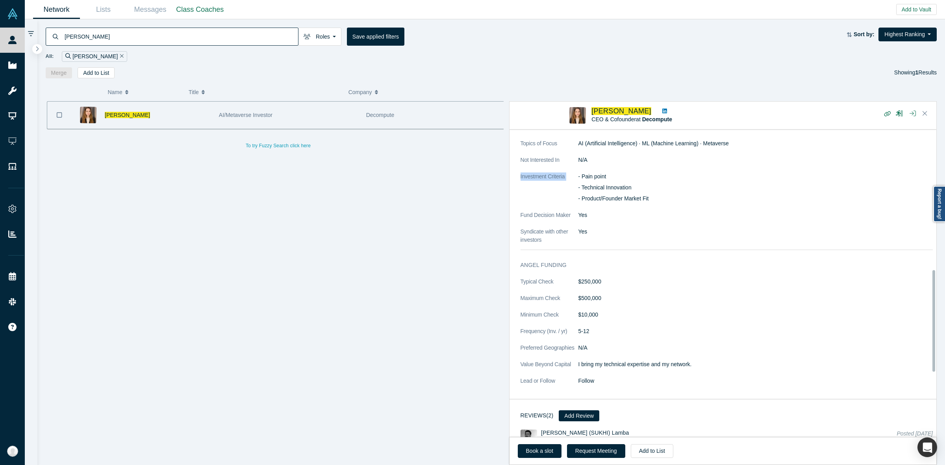
scroll to position [492, 0]
click at [540, 274] on div "Angel Funding Typical Check $250,000 Maximum Check $500,000 Minimum Check $10,0…" at bounding box center [727, 325] width 434 height 143
click at [539, 276] on div "Angel Funding Typical Check $250,000 Maximum Check $500,000 Minimum Check $10,0…" at bounding box center [727, 325] width 434 height 143
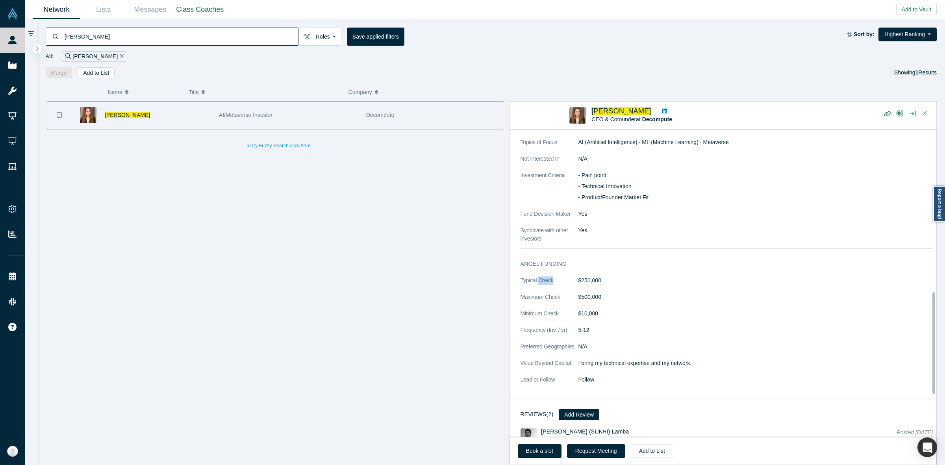
click at [539, 276] on div "Angel Funding Typical Check $250,000 Maximum Check $500,000 Minimum Check $10,0…" at bounding box center [727, 325] width 434 height 143
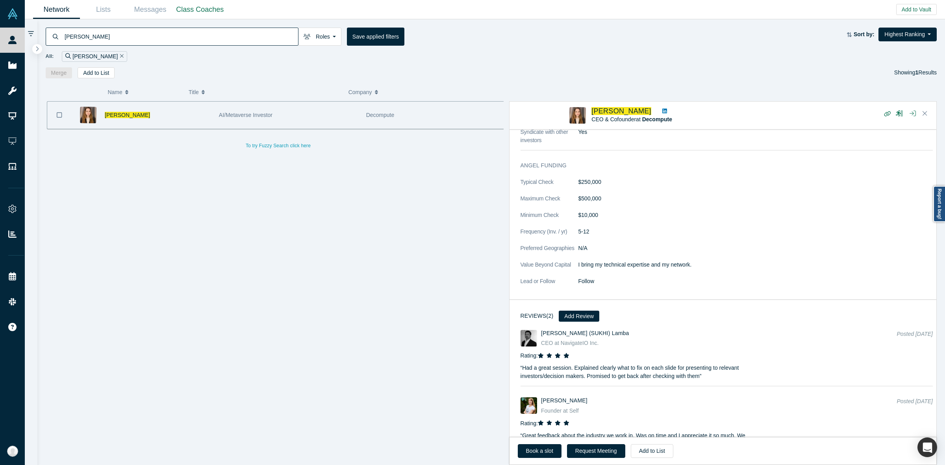
click at [551, 268] on dt "Value Beyond Capital" at bounding box center [550, 269] width 58 height 17
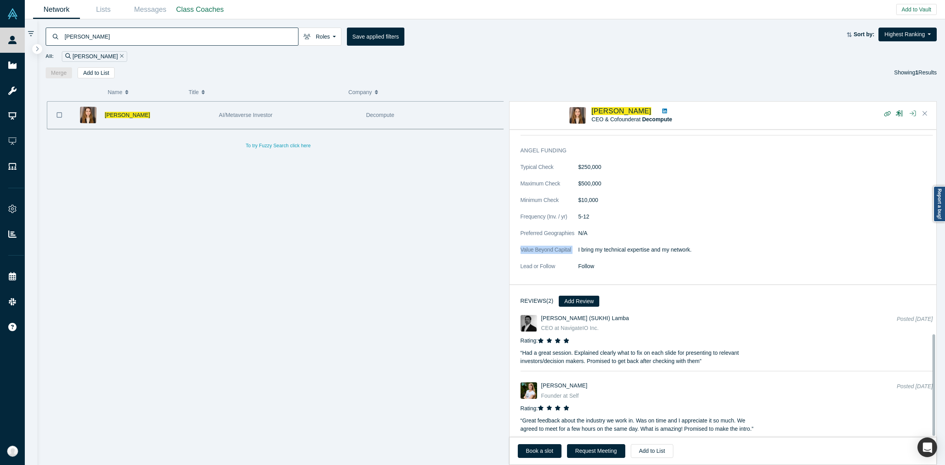
scroll to position [619, 0]
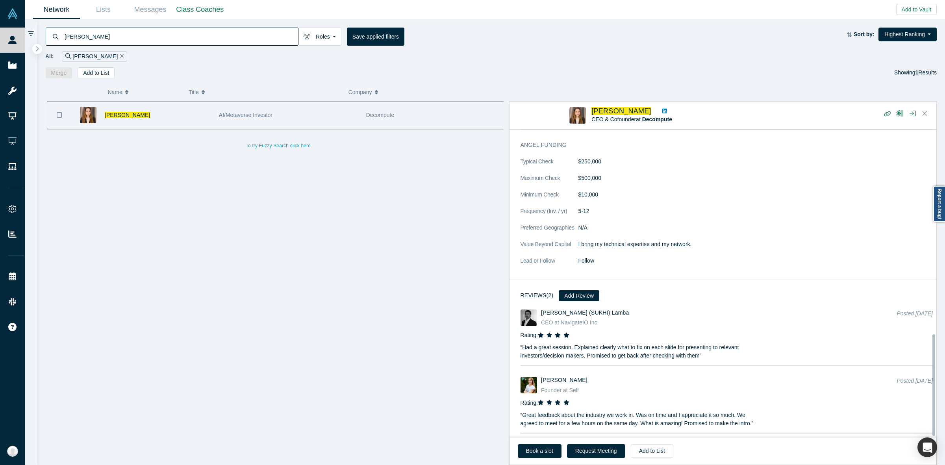
click at [527, 291] on h3 "Reviews (2)" at bounding box center [537, 295] width 33 height 8
click at [536, 270] on div "Angel Funding Typical Check $250,000 Maximum Check $500,000 Minimum Check $10,0…" at bounding box center [727, 206] width 434 height 143
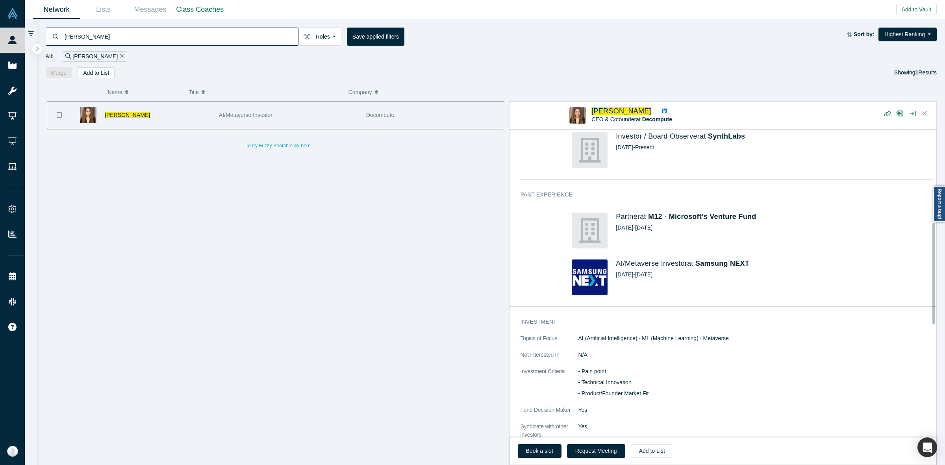
scroll to position [275, 0]
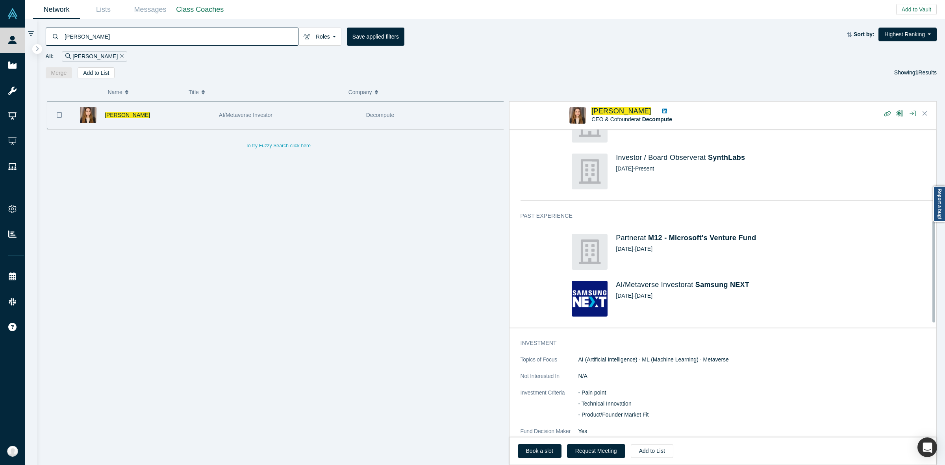
click at [532, 338] on div "Investment Topics of Focus AI (Artificial Intelligence) · ML (Machine Learning)…" at bounding box center [727, 403] width 434 height 138
click at [532, 343] on h3 "Investment" at bounding box center [721, 343] width 401 height 8
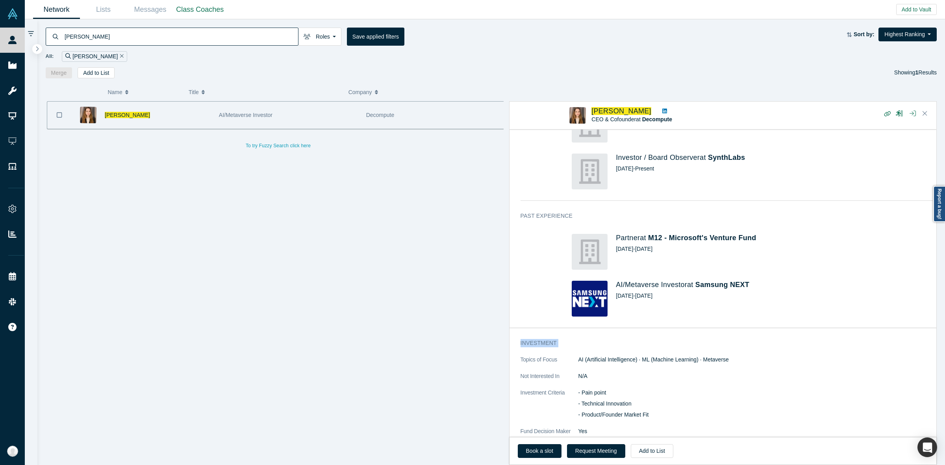
click at [532, 343] on h3 "Investment" at bounding box center [721, 343] width 401 height 8
click at [563, 363] on dt "Topics of Focus" at bounding box center [550, 364] width 58 height 17
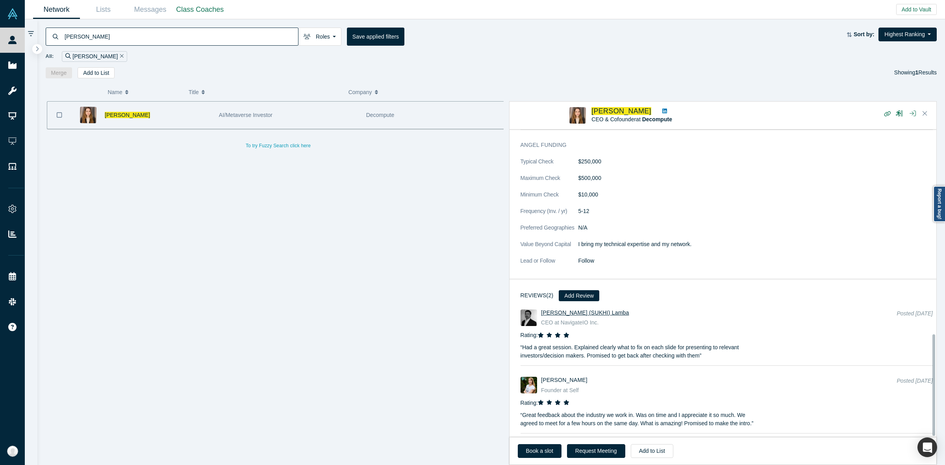
scroll to position [619, 0]
click at [562, 341] on p "“ Had a great session. Explained clearly what to fix on each slide for presenti…" at bounding box center [639, 349] width 237 height 21
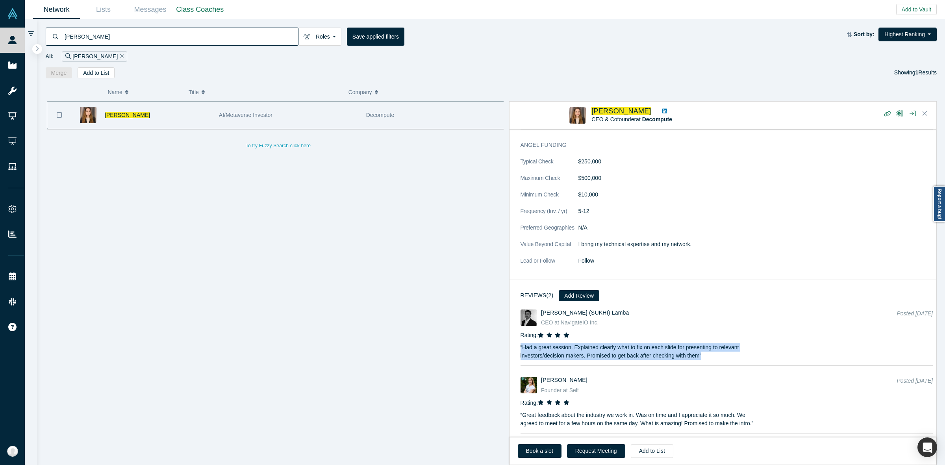
click at [562, 341] on p "“ Had a great session. Explained clearly what to fix on each slide for presenti…" at bounding box center [639, 349] width 237 height 21
click at [563, 339] on p "“ Had a great session. Explained clearly what to fix on each slide for presenti…" at bounding box center [639, 349] width 237 height 21
click at [548, 349] on p "“ Had a great session. Explained clearly what to fix on each slide for presenti…" at bounding box center [639, 349] width 237 height 21
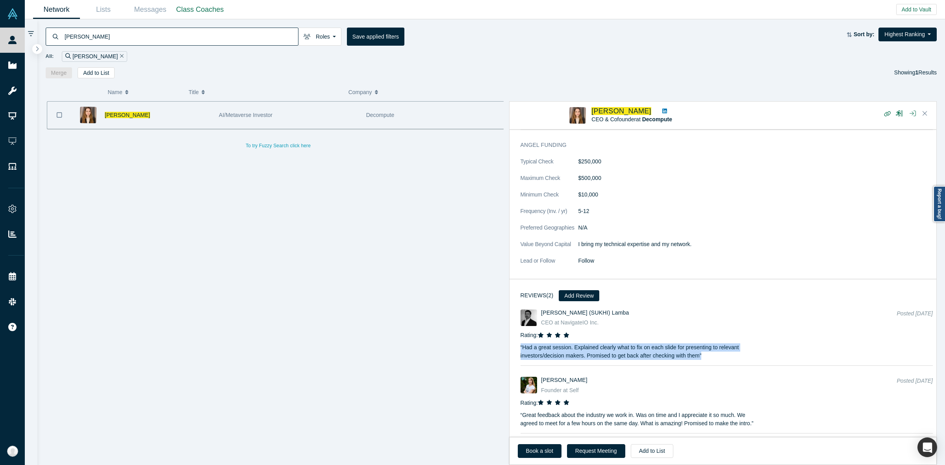
click at [548, 349] on p "“ Had a great session. Explained clearly what to fix on each slide for presenti…" at bounding box center [639, 349] width 237 height 21
click at [544, 348] on p "“ Had a great session. Explained clearly what to fix on each slide for presenti…" at bounding box center [639, 349] width 237 height 21
click at [546, 347] on p "“ Had a great session. Explained clearly what to fix on each slide for presenti…" at bounding box center [639, 349] width 237 height 21
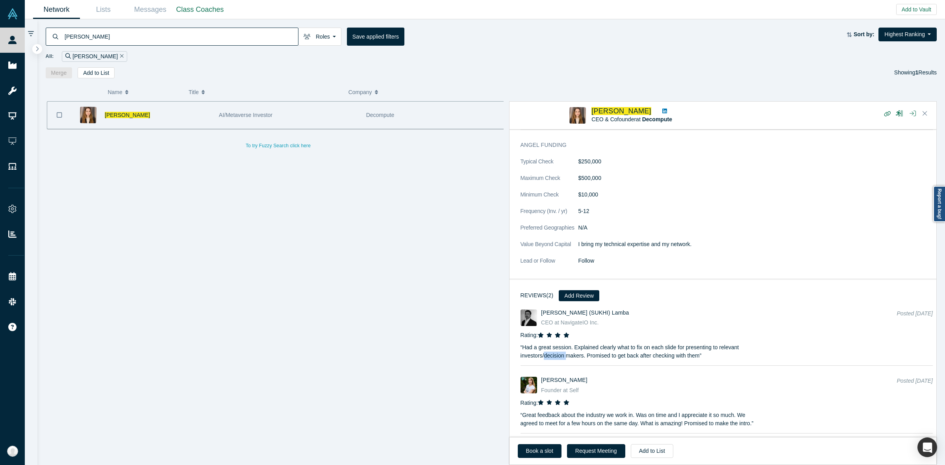
click at [546, 347] on p "“ Had a great session. Explained clearly what to fix on each slide for presenti…" at bounding box center [639, 349] width 237 height 21
click at [549, 411] on p "“ Great feedback about the industry we work in. Was on time and I appreciate it…" at bounding box center [639, 417] width 237 height 21
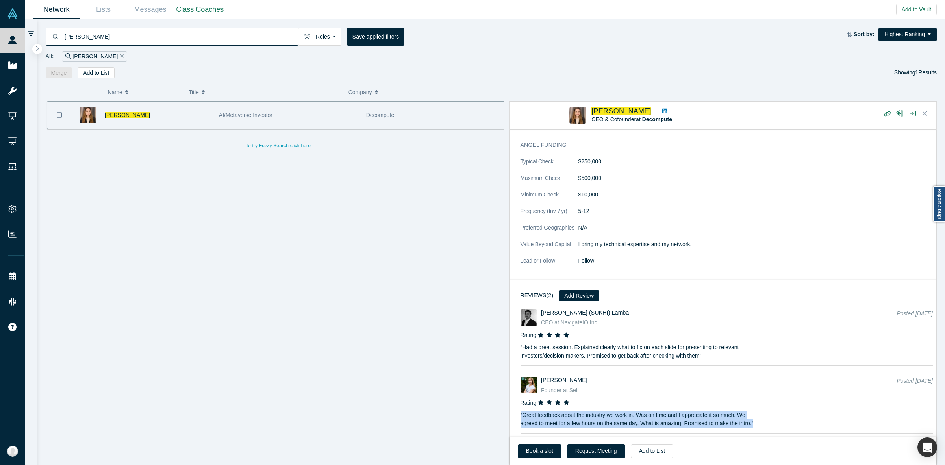
click at [549, 411] on p "“ Great feedback about the industry we work in. Was on time and I appreciate it…" at bounding box center [639, 417] width 237 height 21
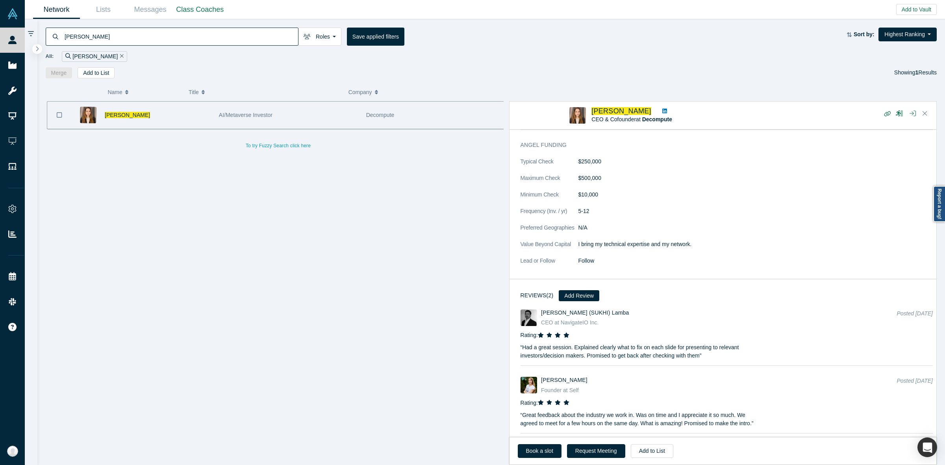
click at [546, 351] on p "“ Had a great session. Explained clearly what to fix on each slide for presenti…" at bounding box center [639, 349] width 237 height 21
click at [546, 340] on p "“ Had a great session. Explained clearly what to fix on each slide for presenti…" at bounding box center [639, 349] width 237 height 21
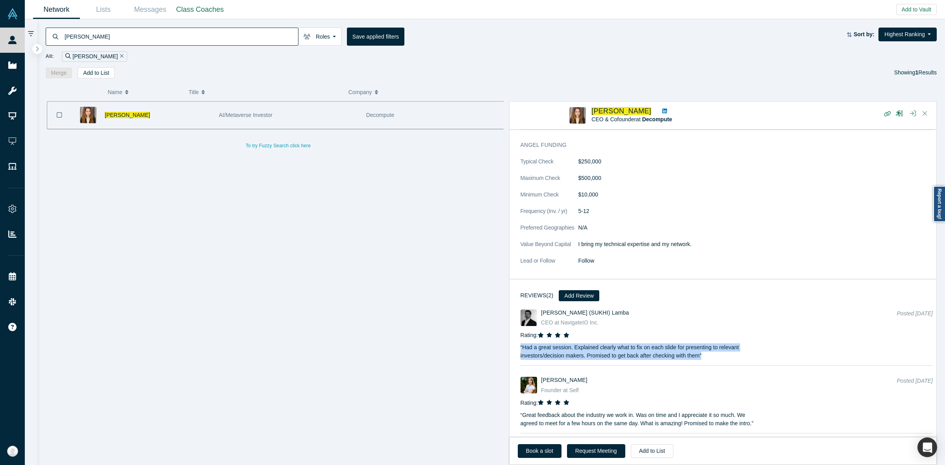
click at [546, 340] on p "“ Had a great session. Explained clearly what to fix on each slide for presenti…" at bounding box center [639, 349] width 237 height 21
click at [524, 347] on p "“ Had a great session. Explained clearly what to fix on each slide for presenti…" at bounding box center [639, 349] width 237 height 21
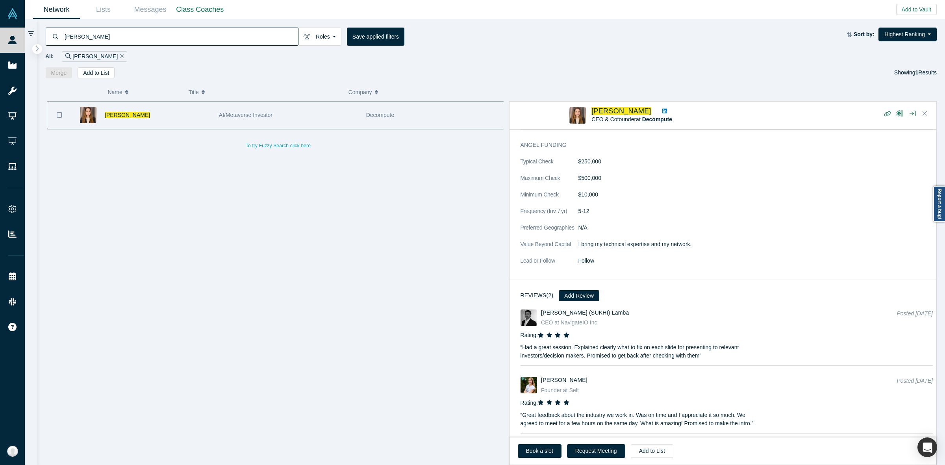
click at [543, 343] on p "“ Had a great session. Explained clearly what to fix on each slide for presenti…" at bounding box center [639, 349] width 237 height 21
click at [554, 245] on dt "Value Beyond Capital" at bounding box center [550, 248] width 58 height 17
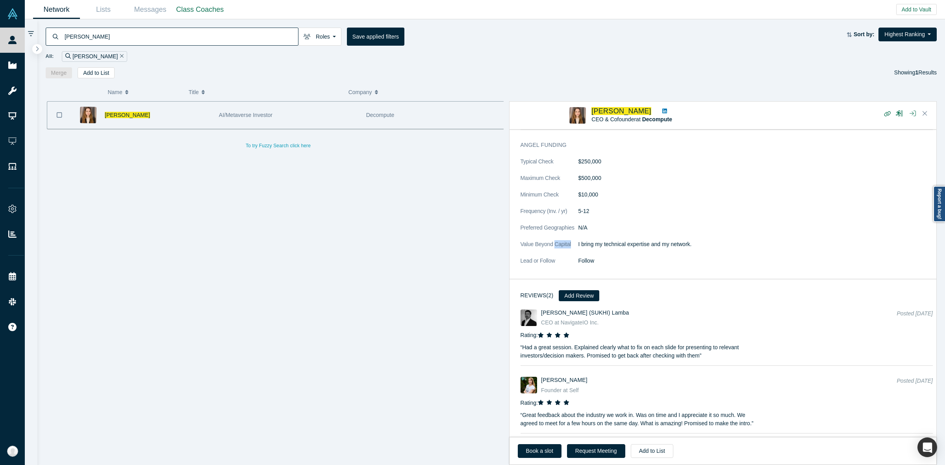
click at [554, 245] on dt "Value Beyond Capital" at bounding box center [550, 248] width 58 height 17
click at [558, 240] on dt "Value Beyond Capital" at bounding box center [550, 248] width 58 height 17
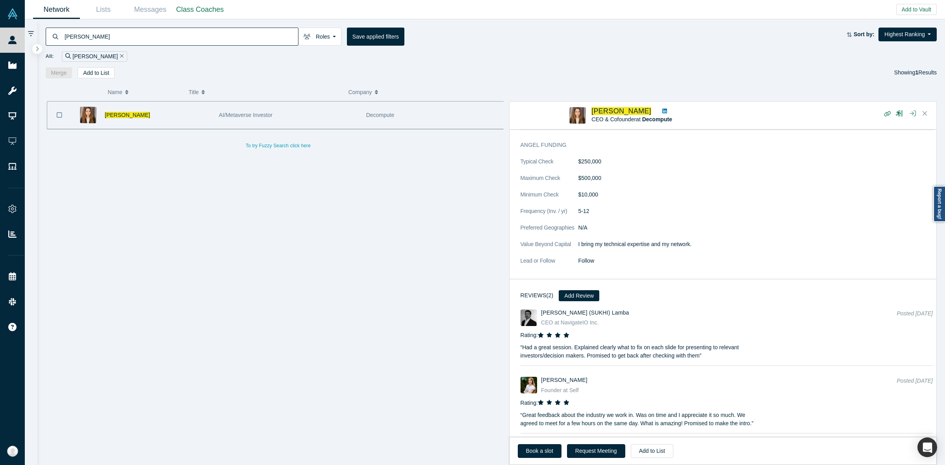
click at [537, 339] on p "“ Had a great session. Explained clearly what to fix on each slide for presenti…" at bounding box center [639, 349] width 237 height 21
click at [545, 340] on p "“ Had a great session. Explained clearly what to fix on each slide for presenti…" at bounding box center [639, 349] width 237 height 21
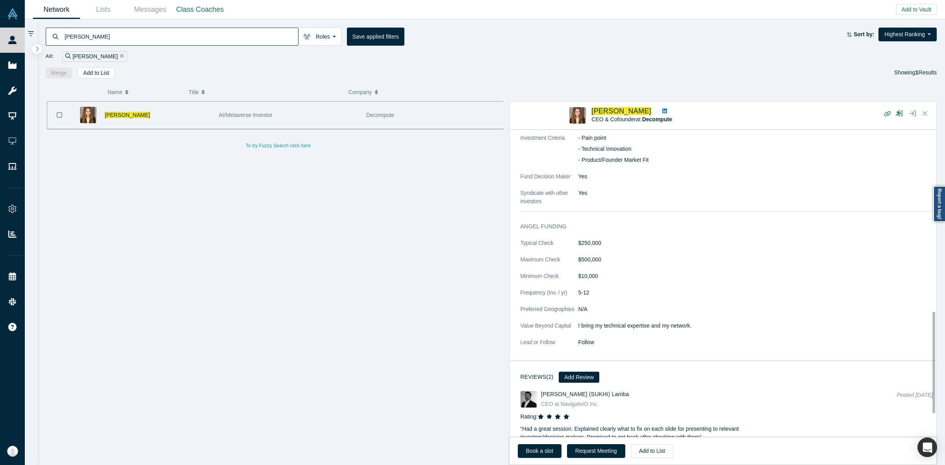
scroll to position [521, 0]
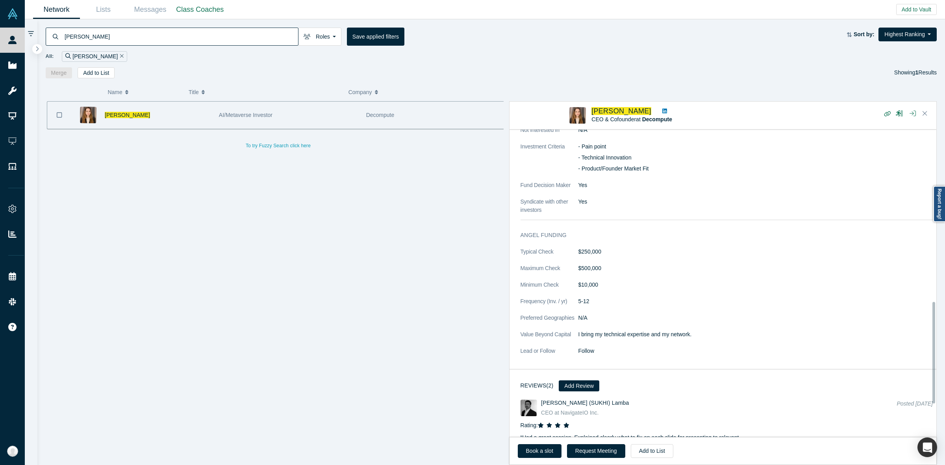
click at [558, 322] on dt "Preferred Geographies" at bounding box center [550, 322] width 58 height 17
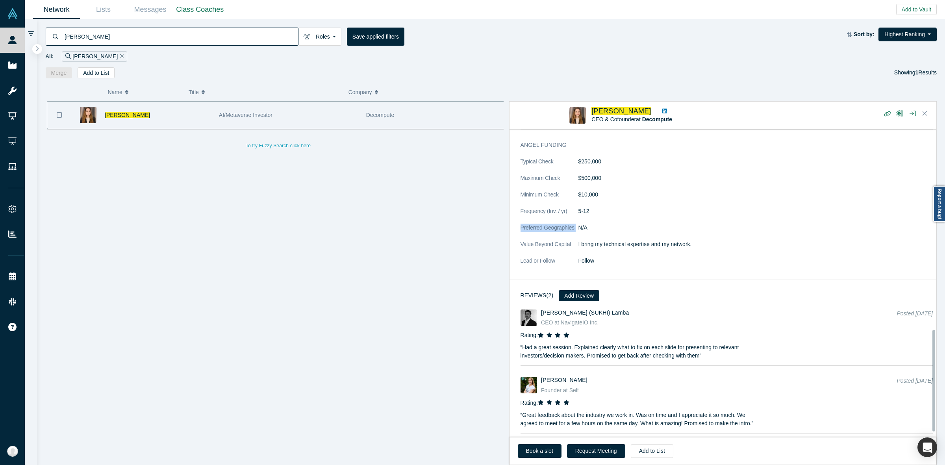
scroll to position [619, 0]
click at [532, 339] on p "“ Had a great session. Explained clearly what to fix on each slide for presenti…" at bounding box center [639, 349] width 237 height 21
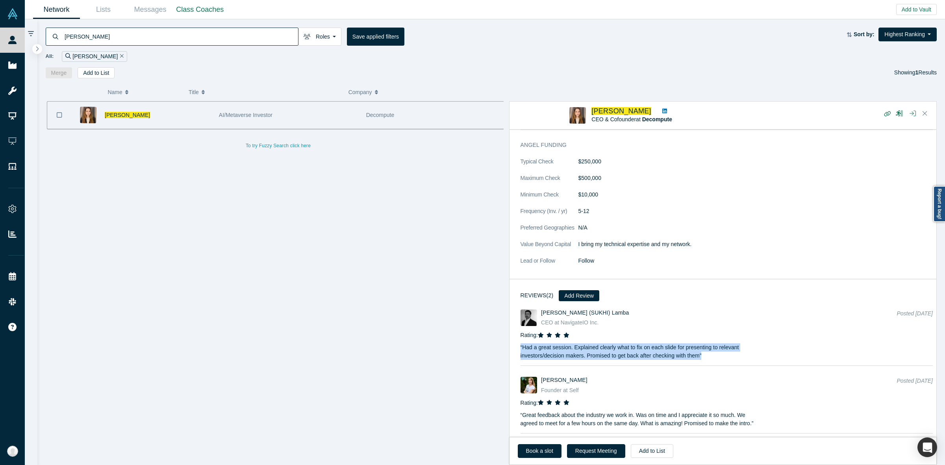
click at [532, 339] on p "“ Had a great session. Explained clearly what to fix on each slide for presenti…" at bounding box center [639, 349] width 237 height 21
click at [532, 332] on span "Rating:" at bounding box center [529, 335] width 17 height 6
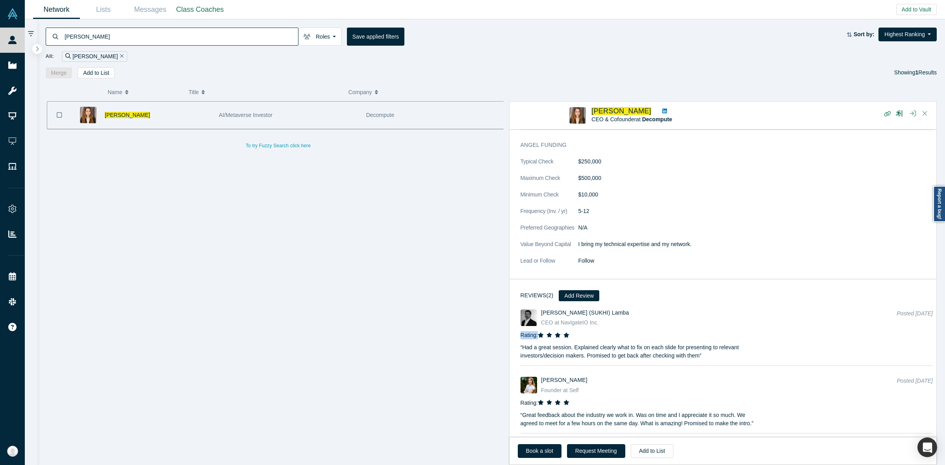
click at [532, 332] on span "Rating:" at bounding box center [529, 335] width 17 height 6
click at [558, 240] on dt "Value Beyond Capital" at bounding box center [550, 248] width 58 height 17
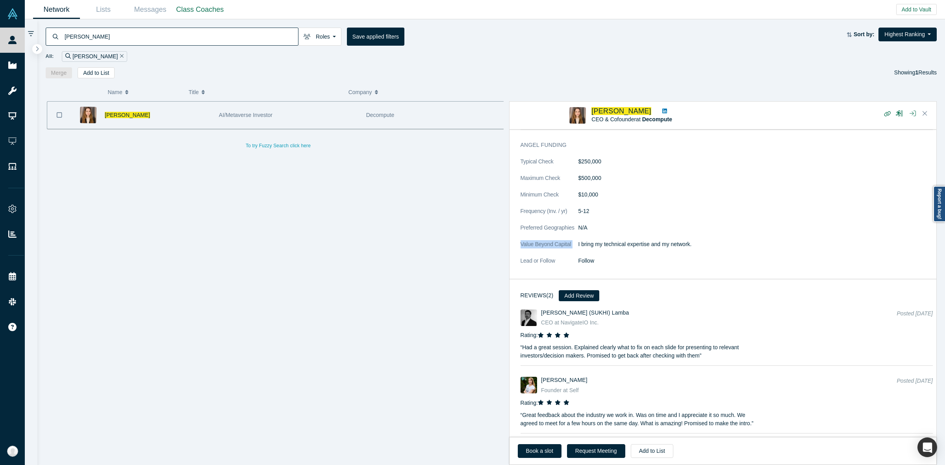
click at [558, 240] on dt "Value Beyond Capital" at bounding box center [550, 248] width 58 height 17
click at [603, 240] on p "I bring my technical expertise and my network." at bounding box center [755, 244] width 354 height 8
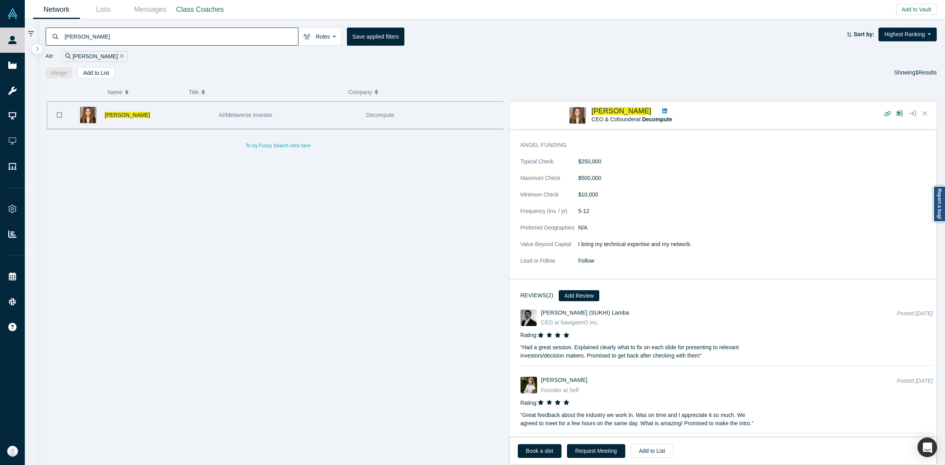
click at [548, 240] on dt "Value Beyond Capital" at bounding box center [550, 248] width 58 height 17
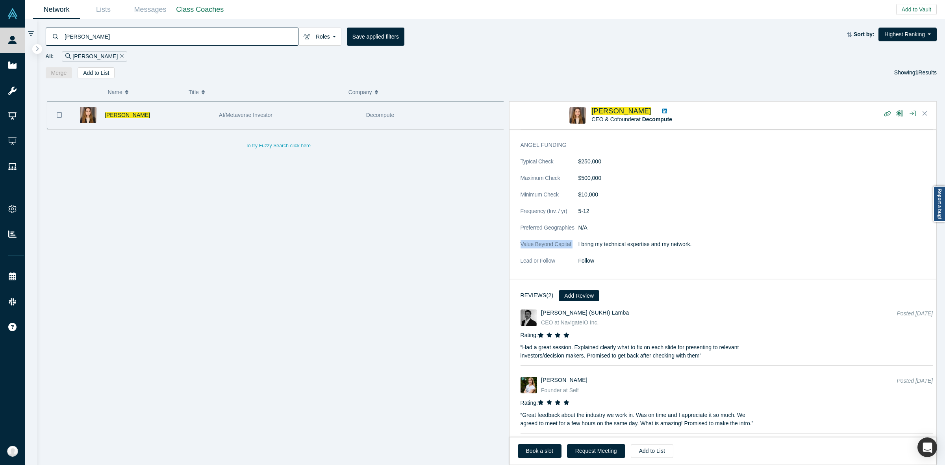
click at [548, 240] on dt "Value Beyond Capital" at bounding box center [550, 248] width 58 height 17
click at [680, 275] on div "Investment Topics of Focus AI (Artificial Intelligence) · ML (Machine Learning)…" at bounding box center [727, 140] width 434 height 287
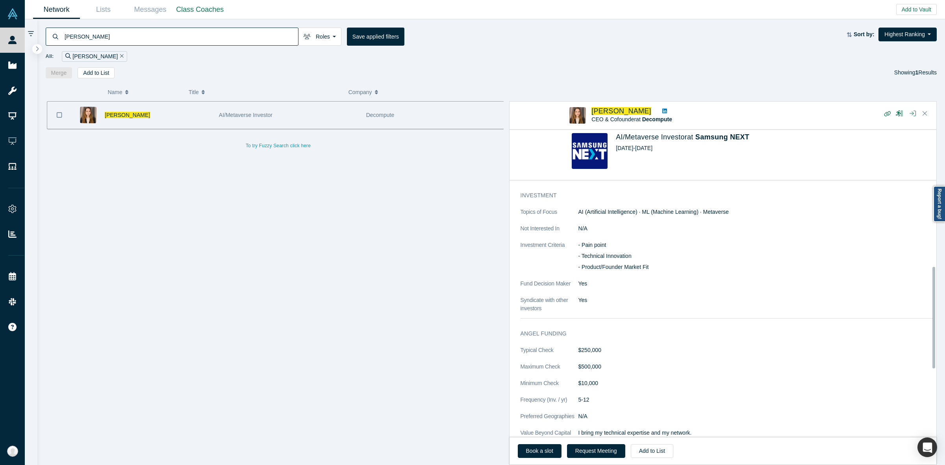
scroll to position [275, 0]
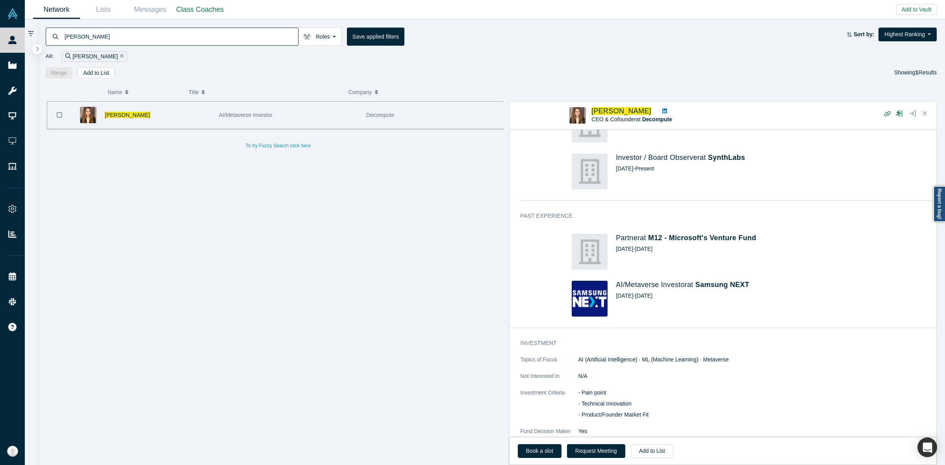
click at [585, 364] on dl "Topics of Focus AI (Artificial Intelligence) · ML (Machine Learning) · Metavers…" at bounding box center [727, 408] width 412 height 105
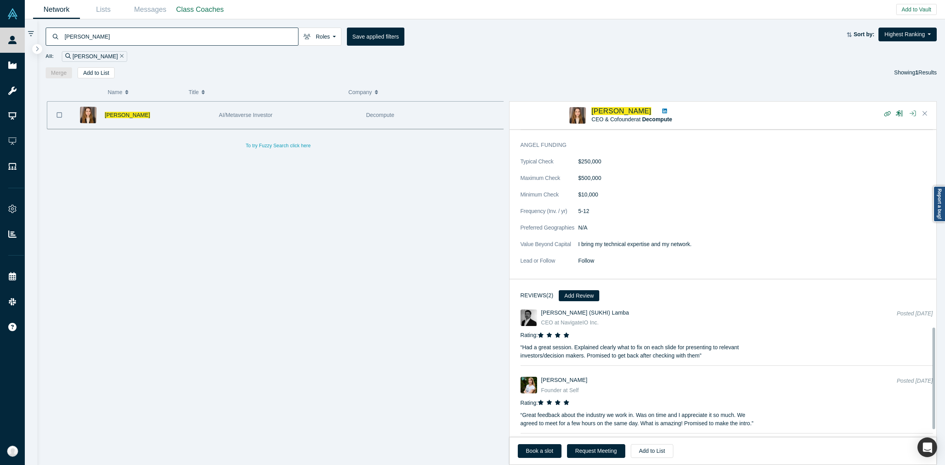
scroll to position [619, 0]
click at [567, 339] on p "“ Had a great session. Explained clearly what to fix on each slide for presenti…" at bounding box center [639, 349] width 237 height 21
click at [570, 344] on p "“ Had a great session. Explained clearly what to fix on each slide for presenti…" at bounding box center [639, 349] width 237 height 21
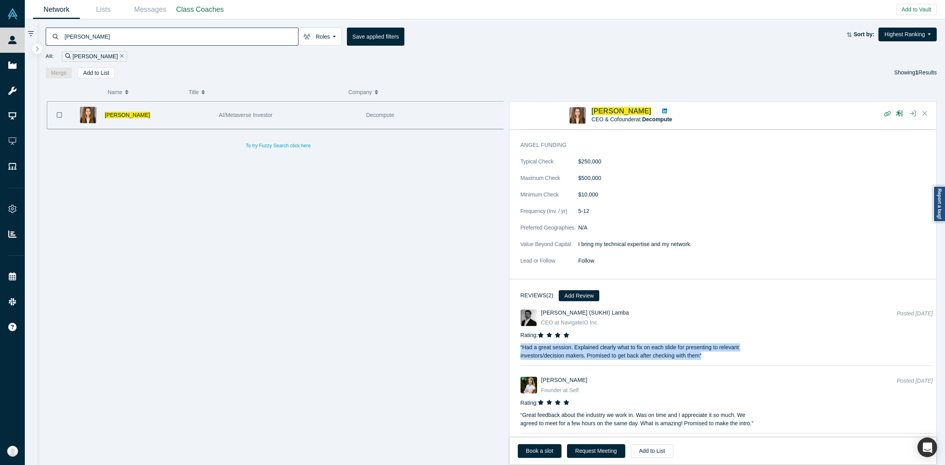
click at [570, 344] on p "“ Had a great session. Explained clearly what to fix on each slide for presenti…" at bounding box center [639, 349] width 237 height 21
click at [570, 339] on p "“ Had a great session. Explained clearly what to fix on each slide for presenti…" at bounding box center [639, 349] width 237 height 21
click at [574, 264] on dt "Lead or Follow" at bounding box center [550, 265] width 58 height 17
click at [575, 257] on dt "Lead or Follow" at bounding box center [550, 265] width 58 height 17
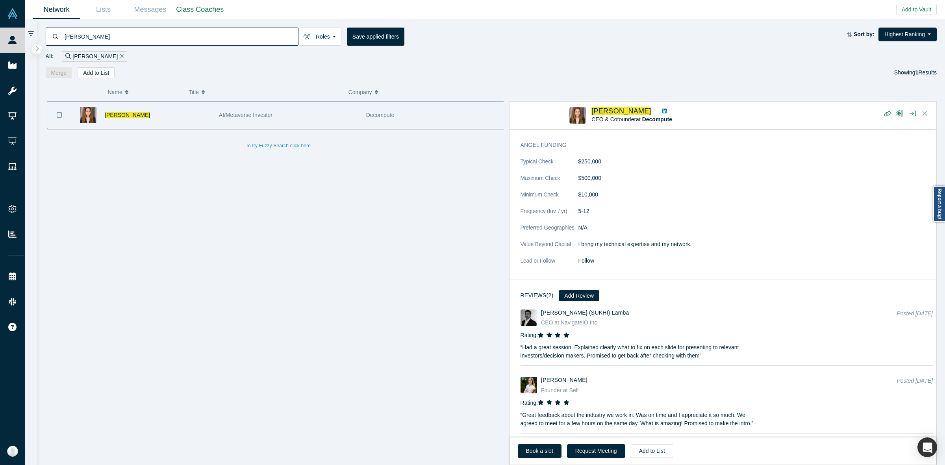
click at [575, 257] on dt "Lead or Follow" at bounding box center [550, 265] width 58 height 17
drag, startPoint x: 566, startPoint y: 229, endPoint x: 582, endPoint y: 225, distance: 16.3
click at [572, 228] on dt "Preferred Geographies" at bounding box center [550, 232] width 58 height 17
click at [583, 223] on dl "Typical Check $250,000 Maximum Check $500,000 Minimum Check $10,000 Frequency (…" at bounding box center [727, 216] width 412 height 116
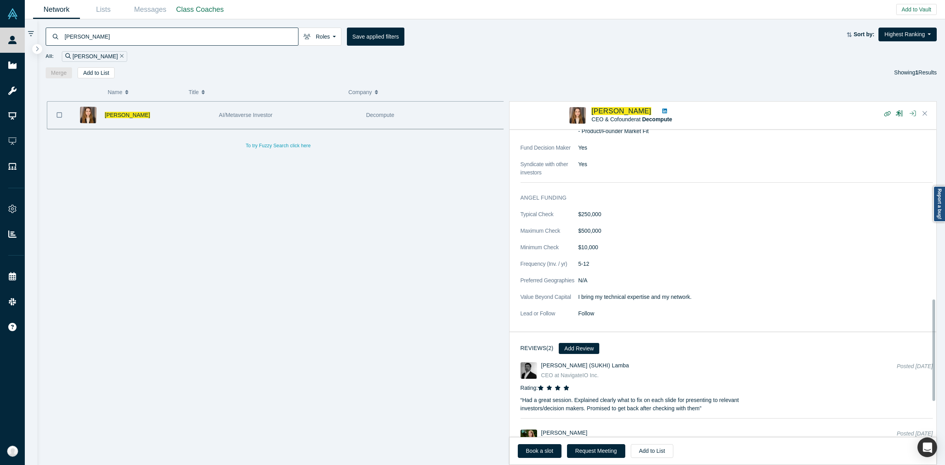
scroll to position [423, 0]
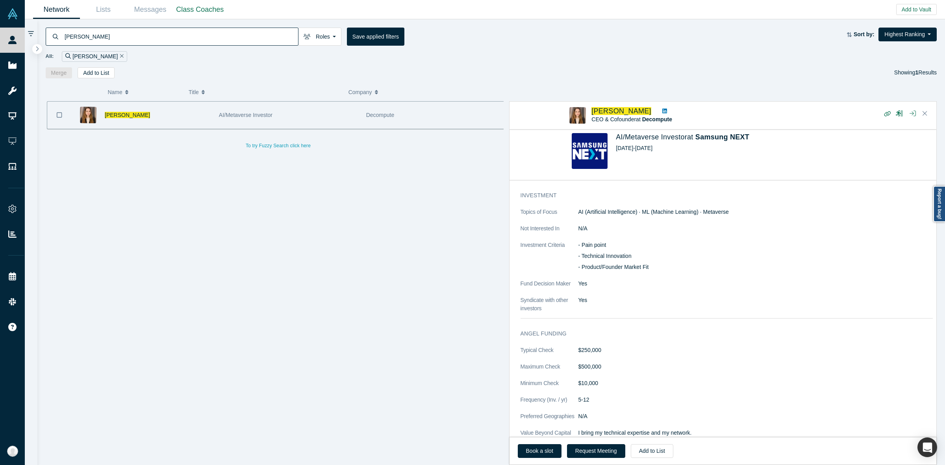
click at [603, 239] on dl "Topics of Focus AI (Artificial Intelligence) · ML (Machine Learning) · Metavers…" at bounding box center [727, 260] width 412 height 105
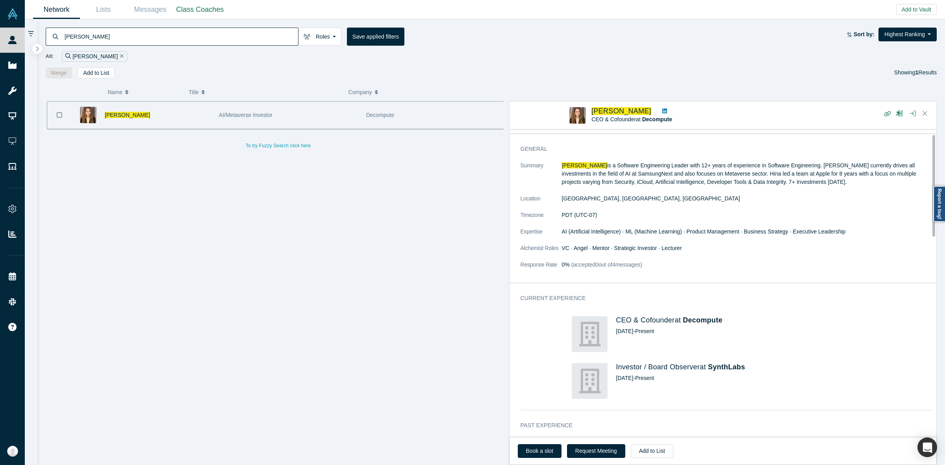
scroll to position [0, 0]
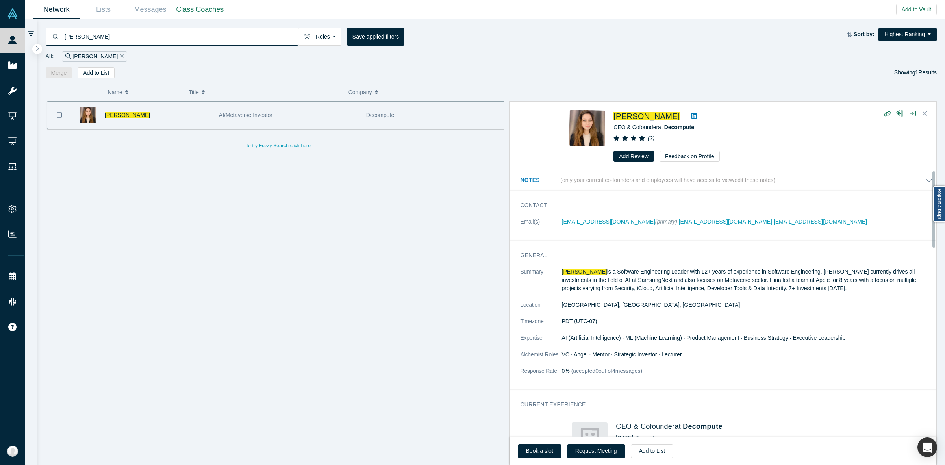
click at [592, 280] on p "[PERSON_NAME] is a Software Engineering Leader with 12+ years of experience in …" at bounding box center [747, 280] width 371 height 25
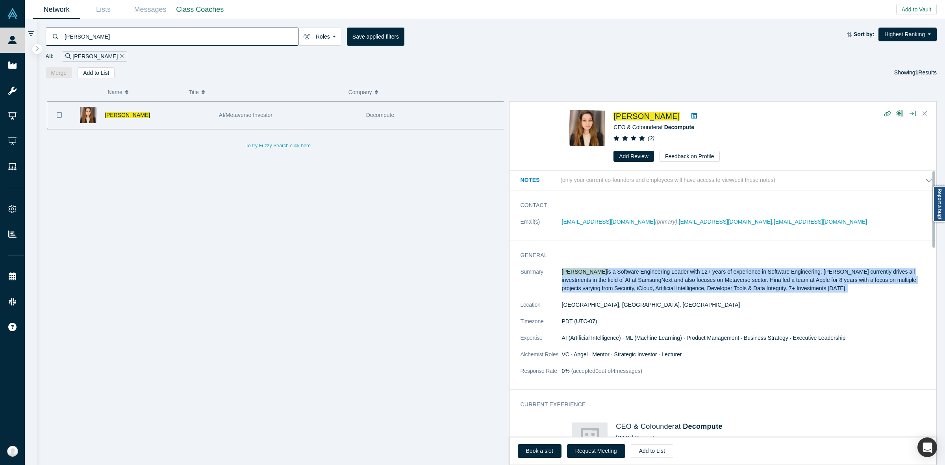
click at [592, 280] on p "[PERSON_NAME] is a Software Engineering Leader with 12+ years of experience in …" at bounding box center [747, 280] width 371 height 25
click at [562, 274] on span "[PERSON_NAME]" at bounding box center [584, 272] width 45 height 6
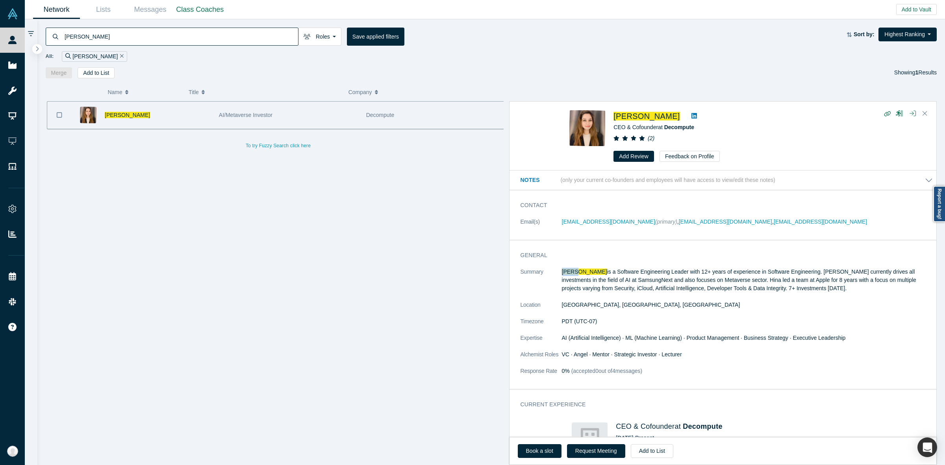
click at [562, 274] on span "[PERSON_NAME]" at bounding box center [584, 272] width 45 height 6
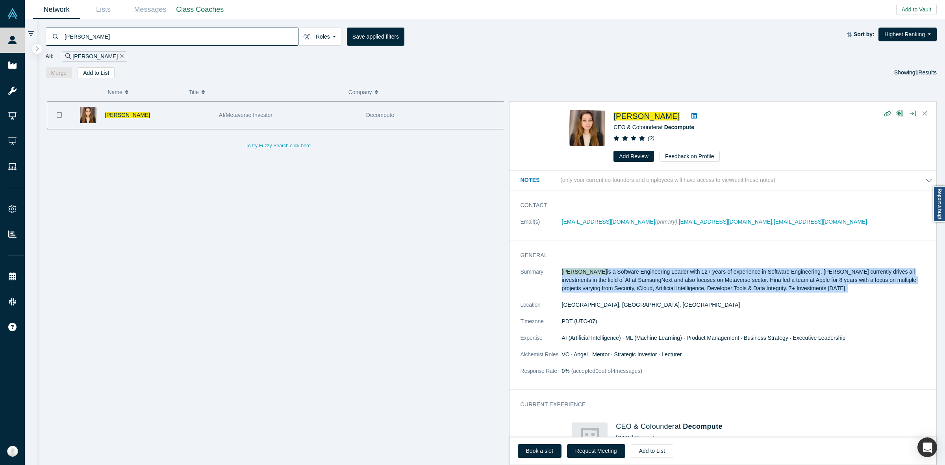
click at [562, 274] on span "[PERSON_NAME]" at bounding box center [584, 272] width 45 height 6
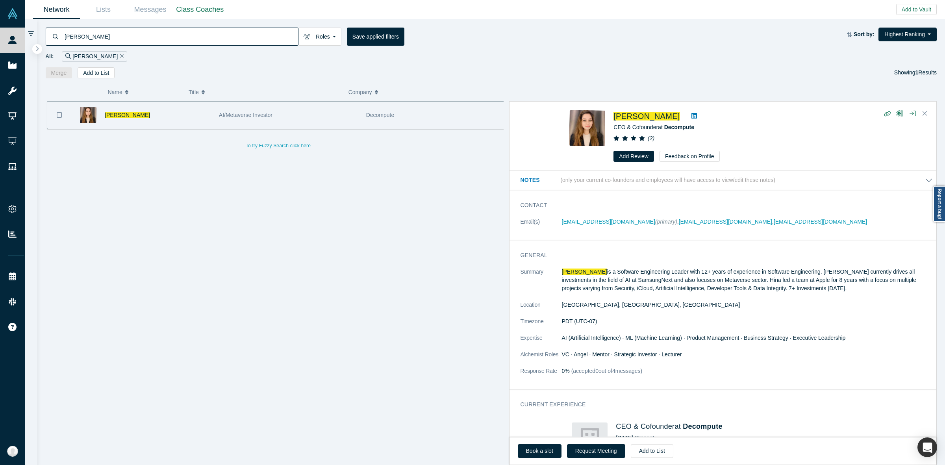
click at [556, 278] on dt "Summary" at bounding box center [541, 284] width 41 height 33
click at [607, 291] on p "[PERSON_NAME] is a Software Engineering Leader with 12+ years of experience in …" at bounding box center [747, 280] width 371 height 25
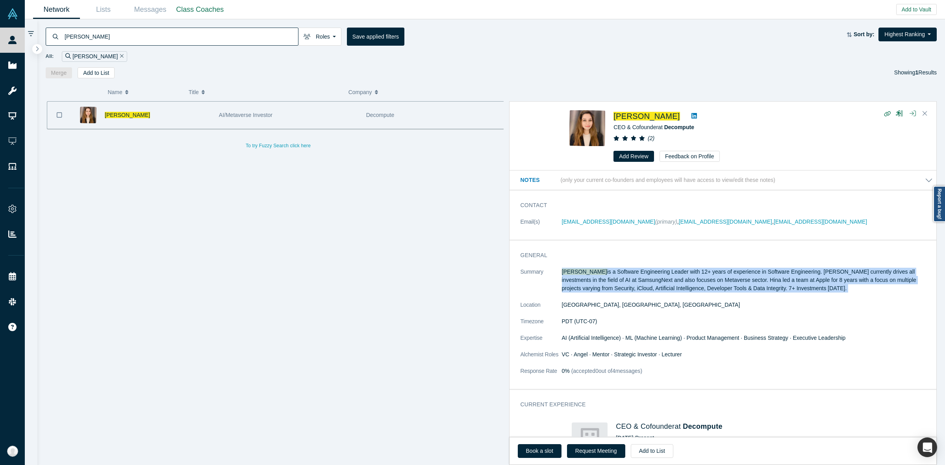
click at [607, 291] on p "[PERSON_NAME] is a Software Engineering Leader with 12+ years of experience in …" at bounding box center [747, 280] width 371 height 25
click at [614, 280] on p "[PERSON_NAME] is a Software Engineering Leader with 12+ years of experience in …" at bounding box center [747, 280] width 371 height 25
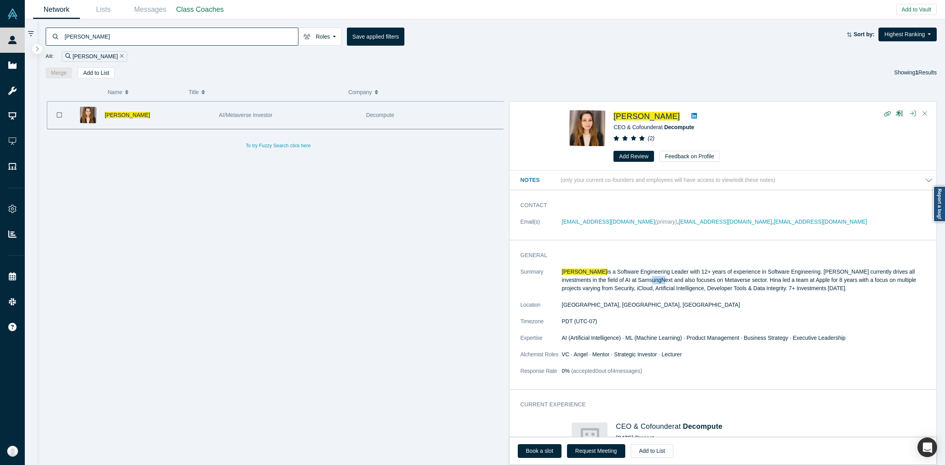
click at [614, 280] on p "[PERSON_NAME] is a Software Engineering Leader with 12+ years of experience in …" at bounding box center [747, 280] width 371 height 25
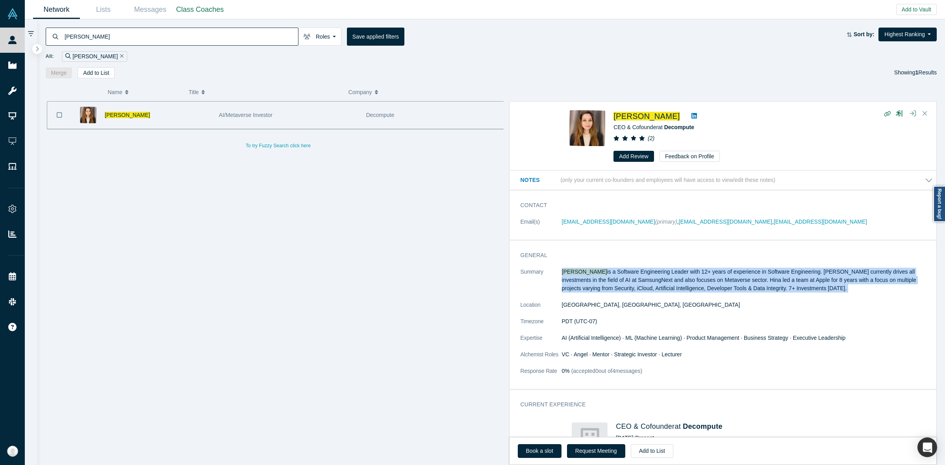
click at [614, 280] on p "[PERSON_NAME] is a Software Engineering Leader with 12+ years of experience in …" at bounding box center [747, 280] width 371 height 25
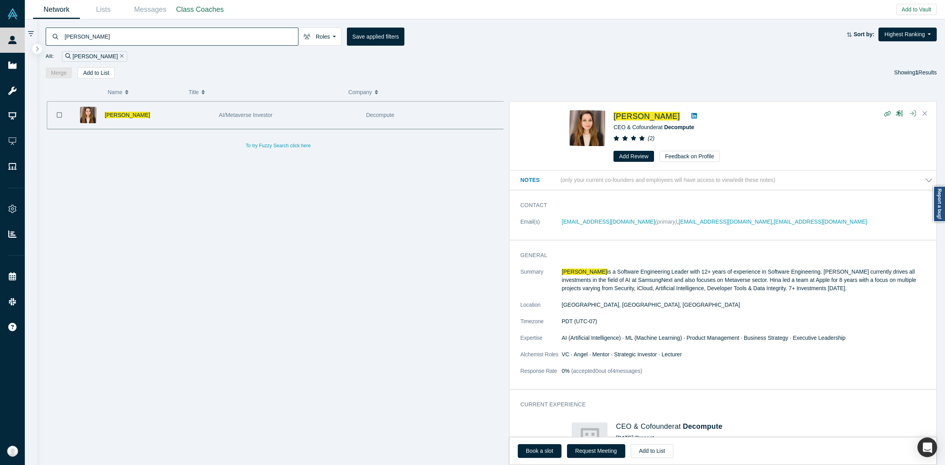
click at [607, 277] on p "[PERSON_NAME] is a Software Engineering Leader with 12+ years of experience in …" at bounding box center [747, 280] width 371 height 25
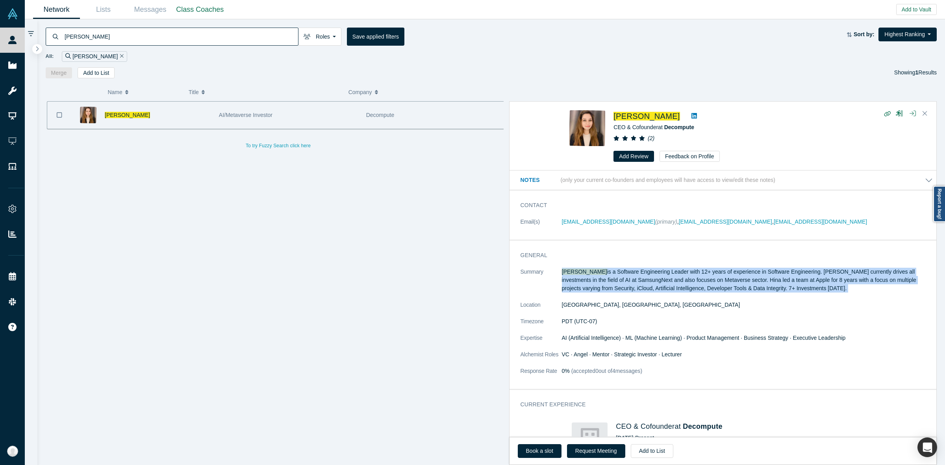
click at [607, 277] on p "[PERSON_NAME] is a Software Engineering Leader with 12+ years of experience in …" at bounding box center [747, 280] width 371 height 25
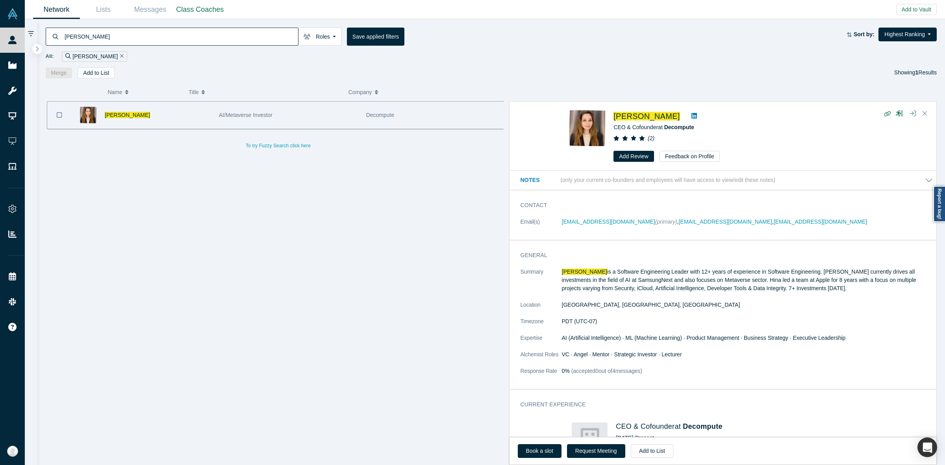
click at [449, 271] on div "[PERSON_NAME] AI/Metaverse Investor Decompute To try Fuzzy Search click here" at bounding box center [278, 287] width 465 height 372
click at [573, 288] on p "[PERSON_NAME] is a Software Engineering Leader with 12+ years of experience in …" at bounding box center [747, 280] width 371 height 25
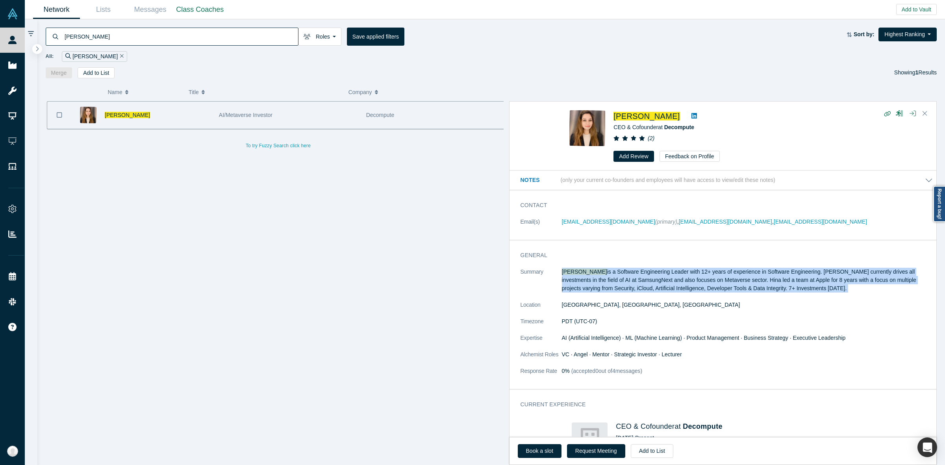
click at [573, 288] on p "[PERSON_NAME] is a Software Engineering Leader with 12+ years of experience in …" at bounding box center [747, 280] width 371 height 25
click at [619, 282] on p "[PERSON_NAME] is a Software Engineering Leader with 12+ years of experience in …" at bounding box center [747, 280] width 371 height 25
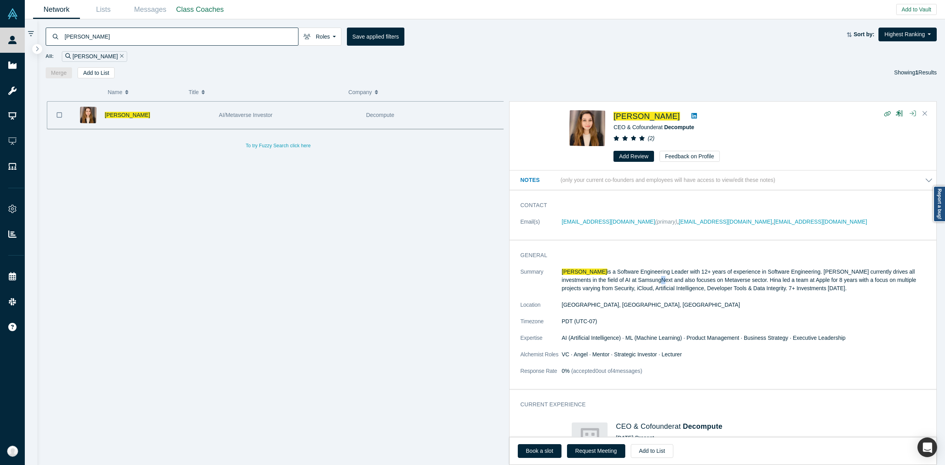
click at [619, 282] on p "[PERSON_NAME] is a Software Engineering Leader with 12+ years of experience in …" at bounding box center [747, 280] width 371 height 25
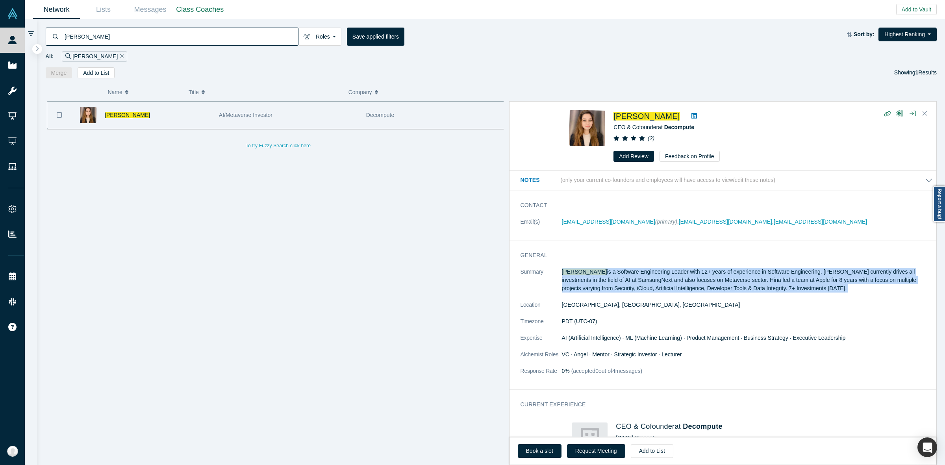
click at [619, 282] on p "[PERSON_NAME] is a Software Engineering Leader with 12+ years of experience in …" at bounding box center [747, 280] width 371 height 25
click at [589, 276] on p "[PERSON_NAME] is a Software Engineering Leader with 12+ years of experience in …" at bounding box center [747, 280] width 371 height 25
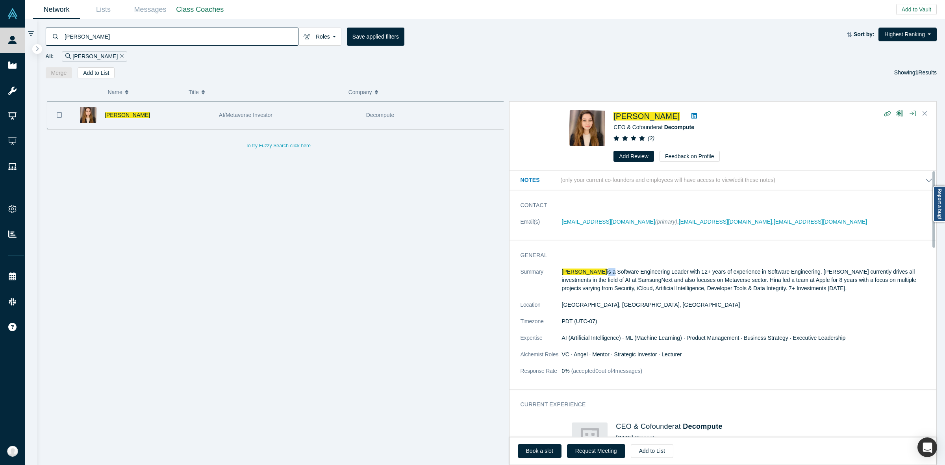
click at [589, 276] on p "[PERSON_NAME] is a Software Engineering Leader with 12+ years of experience in …" at bounding box center [747, 280] width 371 height 25
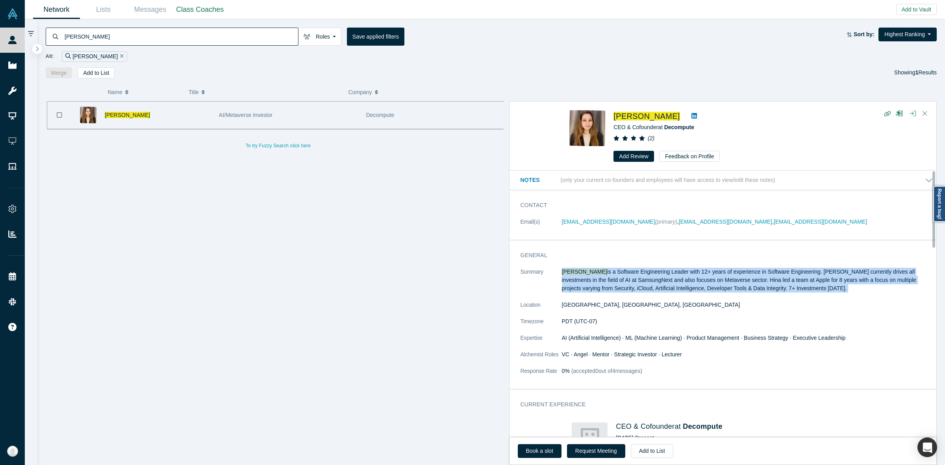
click at [589, 276] on p "[PERSON_NAME] is a Software Engineering Leader with 12+ years of experience in …" at bounding box center [747, 280] width 371 height 25
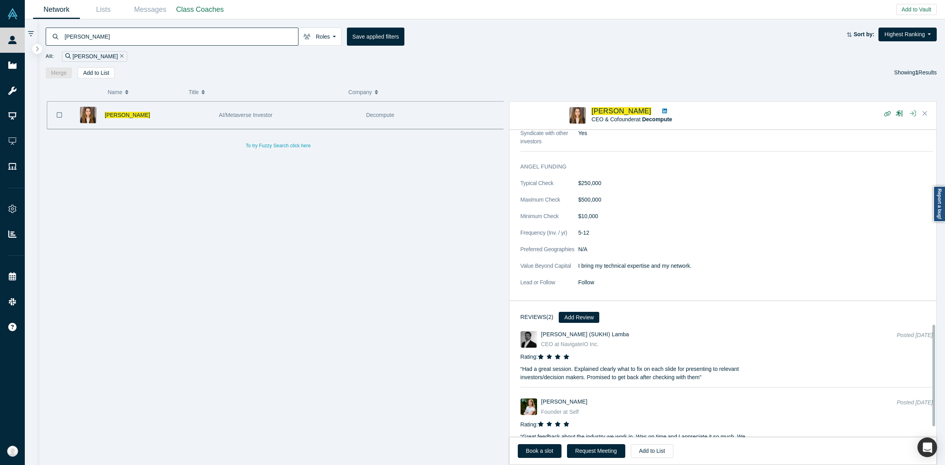
scroll to position [591, 0]
drag, startPoint x: 599, startPoint y: 110, endPoint x: 625, endPoint y: 110, distance: 25.6
click at [625, 110] on div "[PERSON_NAME] CEO & Cofounder at Decompute ( 2 )" at bounding box center [724, 115] width 310 height 17
copy div "[PERSON_NAME]"
click at [176, 39] on input "[PERSON_NAME]" at bounding box center [181, 36] width 234 height 19
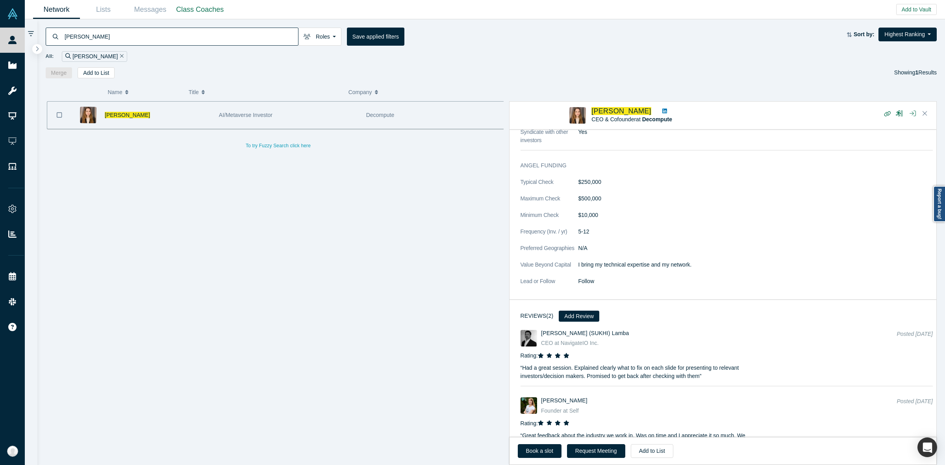
click at [538, 441] on div "Book a slot Request Meeting Add to List" at bounding box center [723, 451] width 427 height 28
click at [538, 445] on link "Book a slot" at bounding box center [540, 451] width 44 height 14
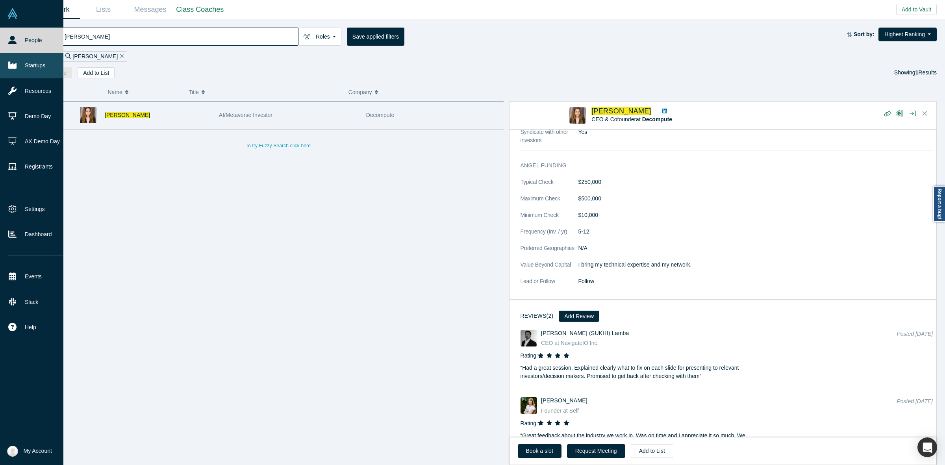
click at [30, 64] on link "Startups" at bounding box center [35, 65] width 71 height 25
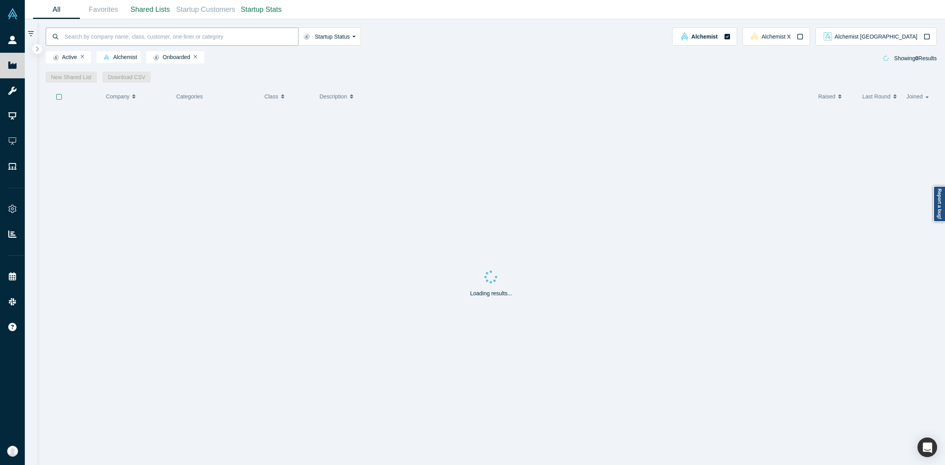
click at [134, 43] on input at bounding box center [181, 36] width 234 height 19
paste input "Puppet Robotics"
type input "Puppet Robotics"
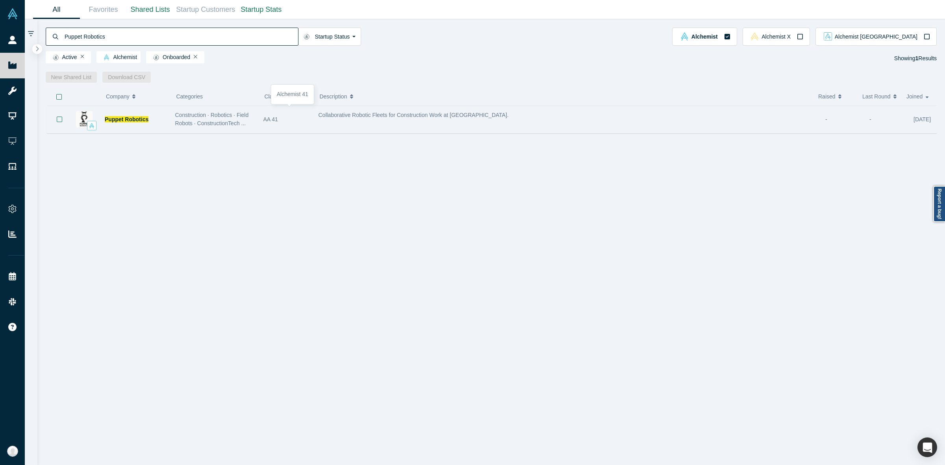
click at [284, 123] on div "AA 41" at bounding box center [286, 119] width 47 height 27
